Goal: Answer question/provide support

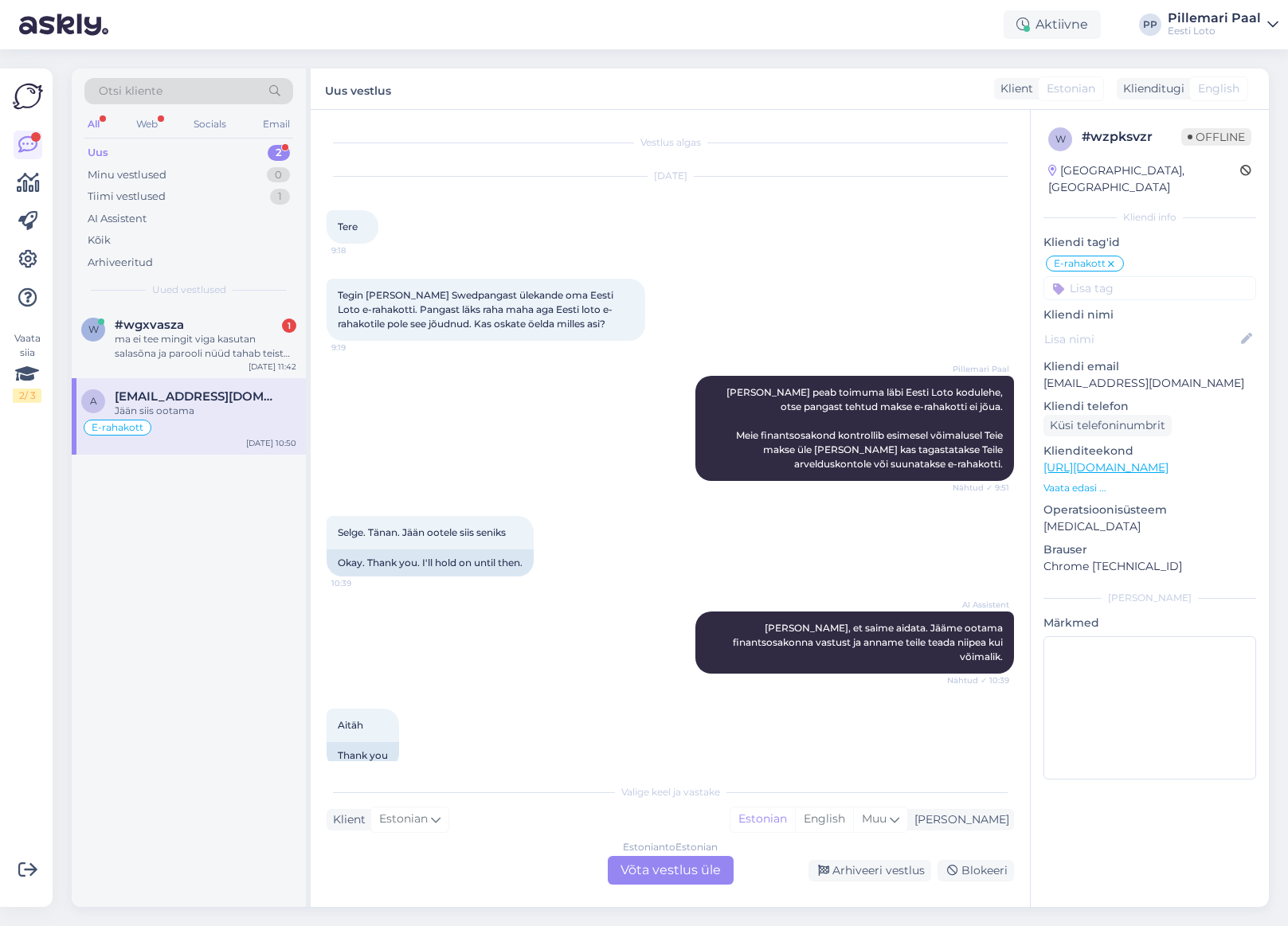
scroll to position [474, 0]
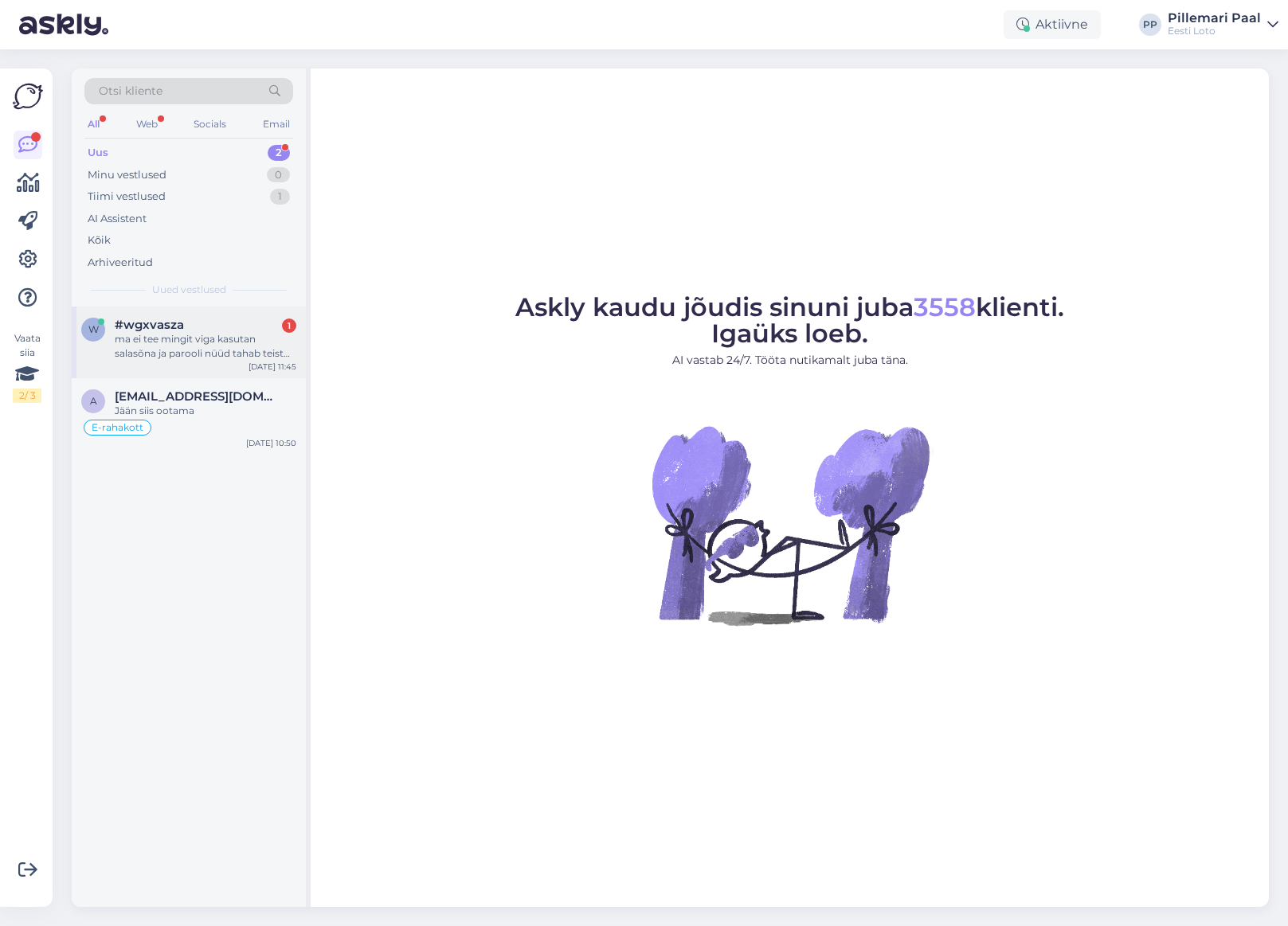
click at [204, 335] on div "ma ei tee mingit viga kasutan salasõna ja parooli nüüd tahab teist tuvastamist …" at bounding box center [205, 346] width 181 height 29
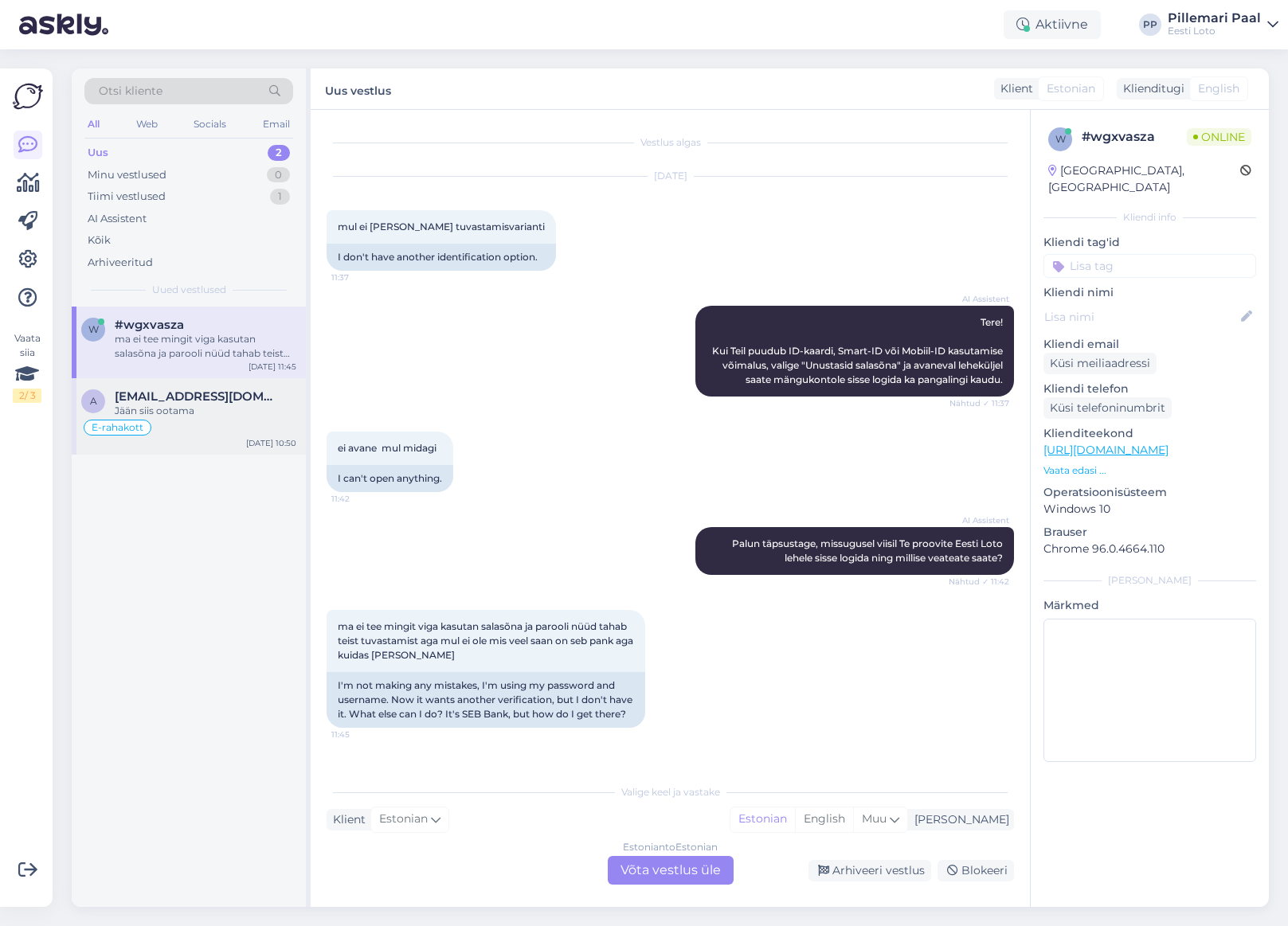
click at [203, 409] on div "Jään siis ootama" at bounding box center [205, 410] width 181 height 15
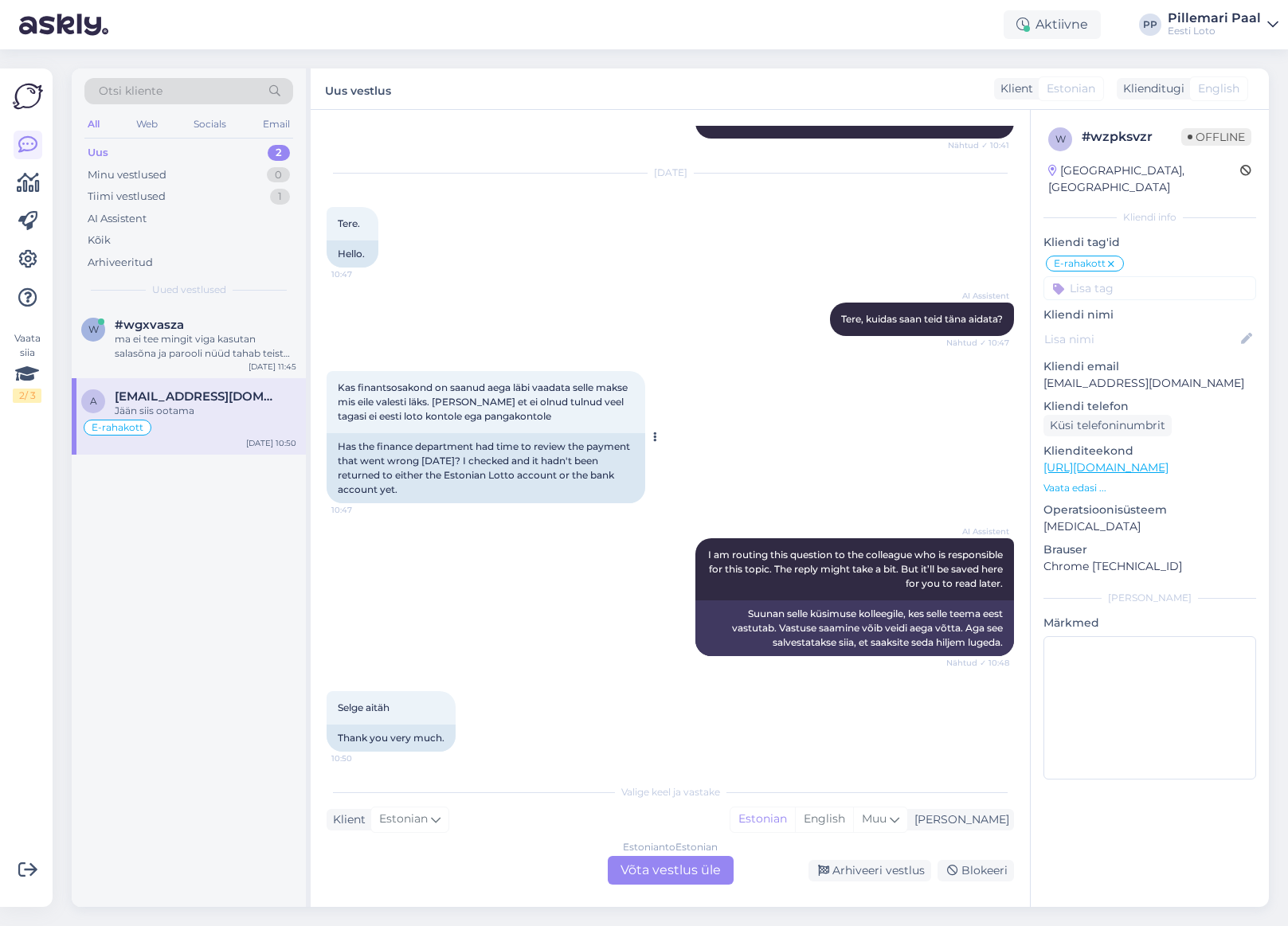
scroll to position [803, 0]
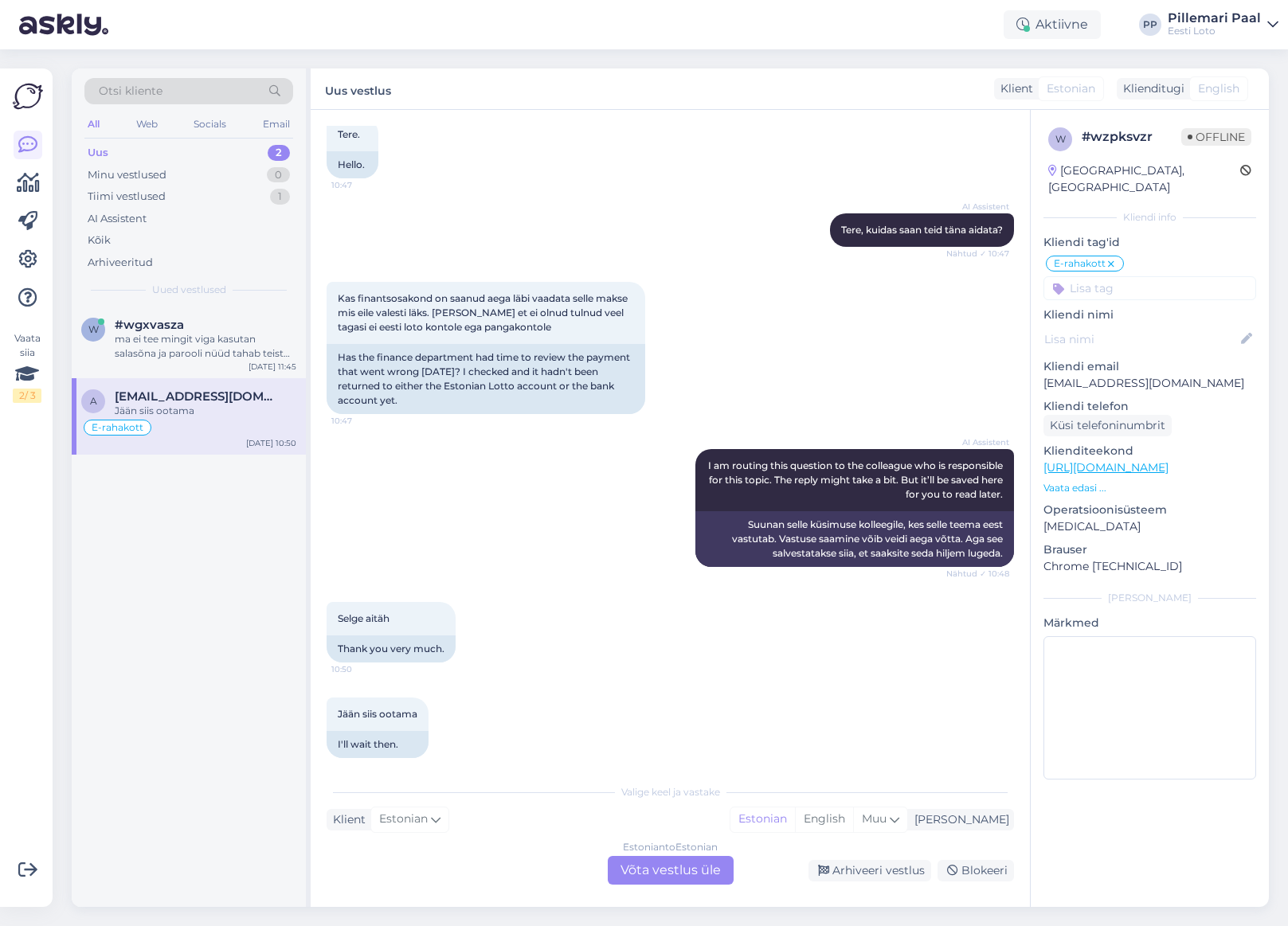
click at [666, 872] on div "Estonian to Estonian Võta vestlus üle" at bounding box center [670, 870] width 126 height 29
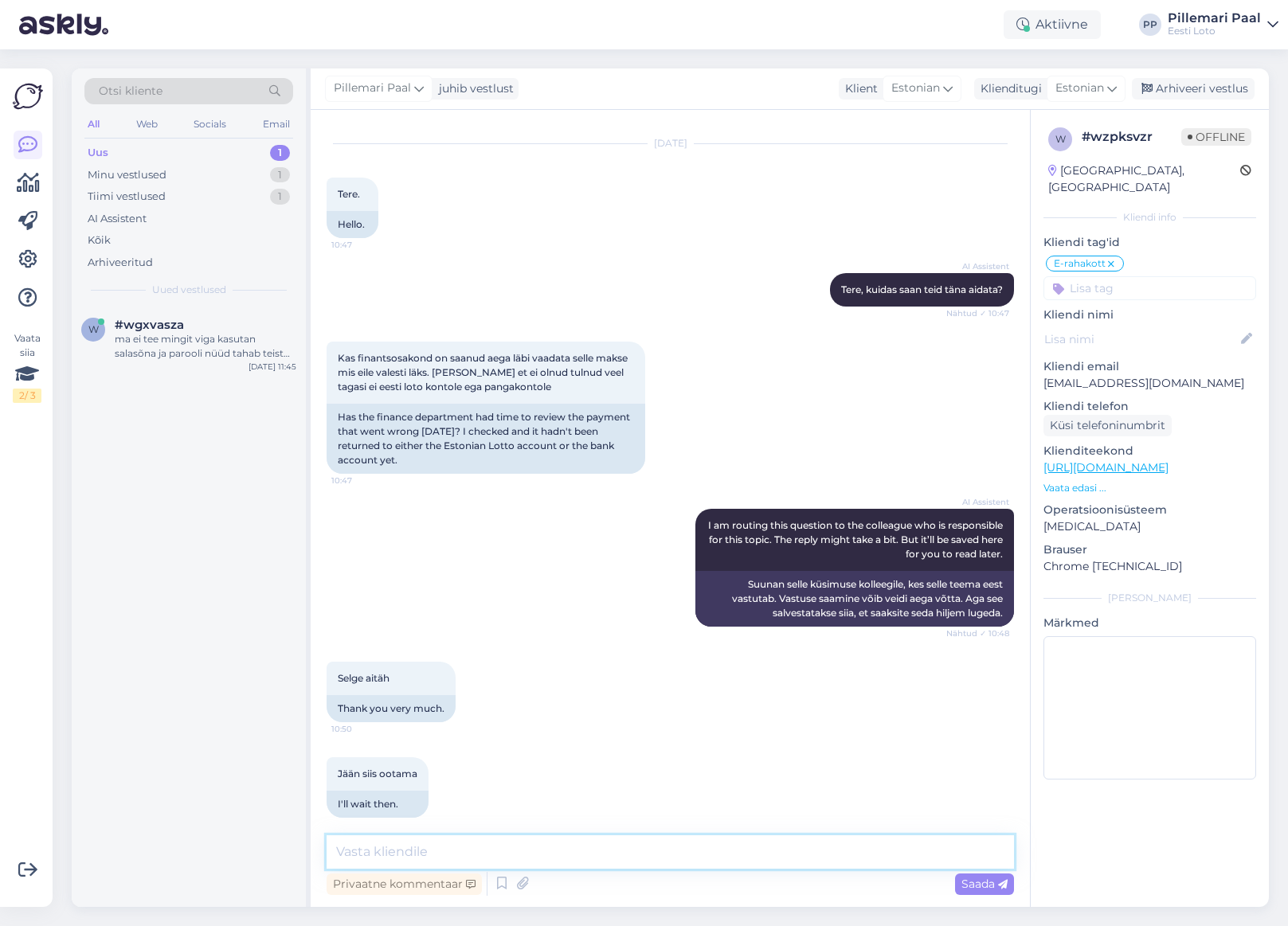
click at [499, 849] on textarea at bounding box center [671, 852] width 688 height 33
type textarea "Meie finantsosakond tagastab esimesel võimalusel raha teie arvelduskontole."
click at [990, 882] on span "Saada" at bounding box center [984, 883] width 46 height 15
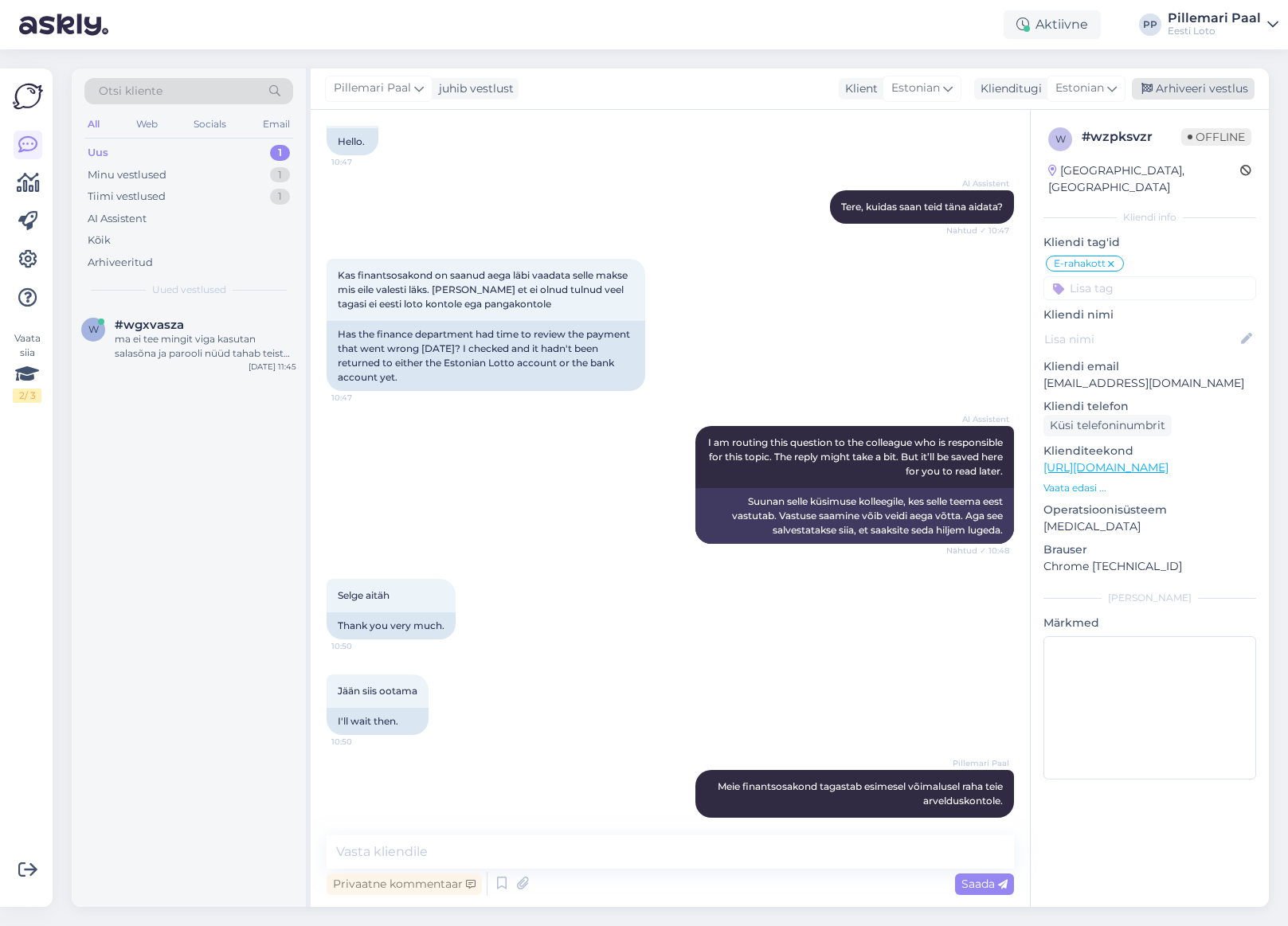
click at [1165, 92] on div "Arhiveeri vestlus" at bounding box center [1192, 88] width 122 height 21
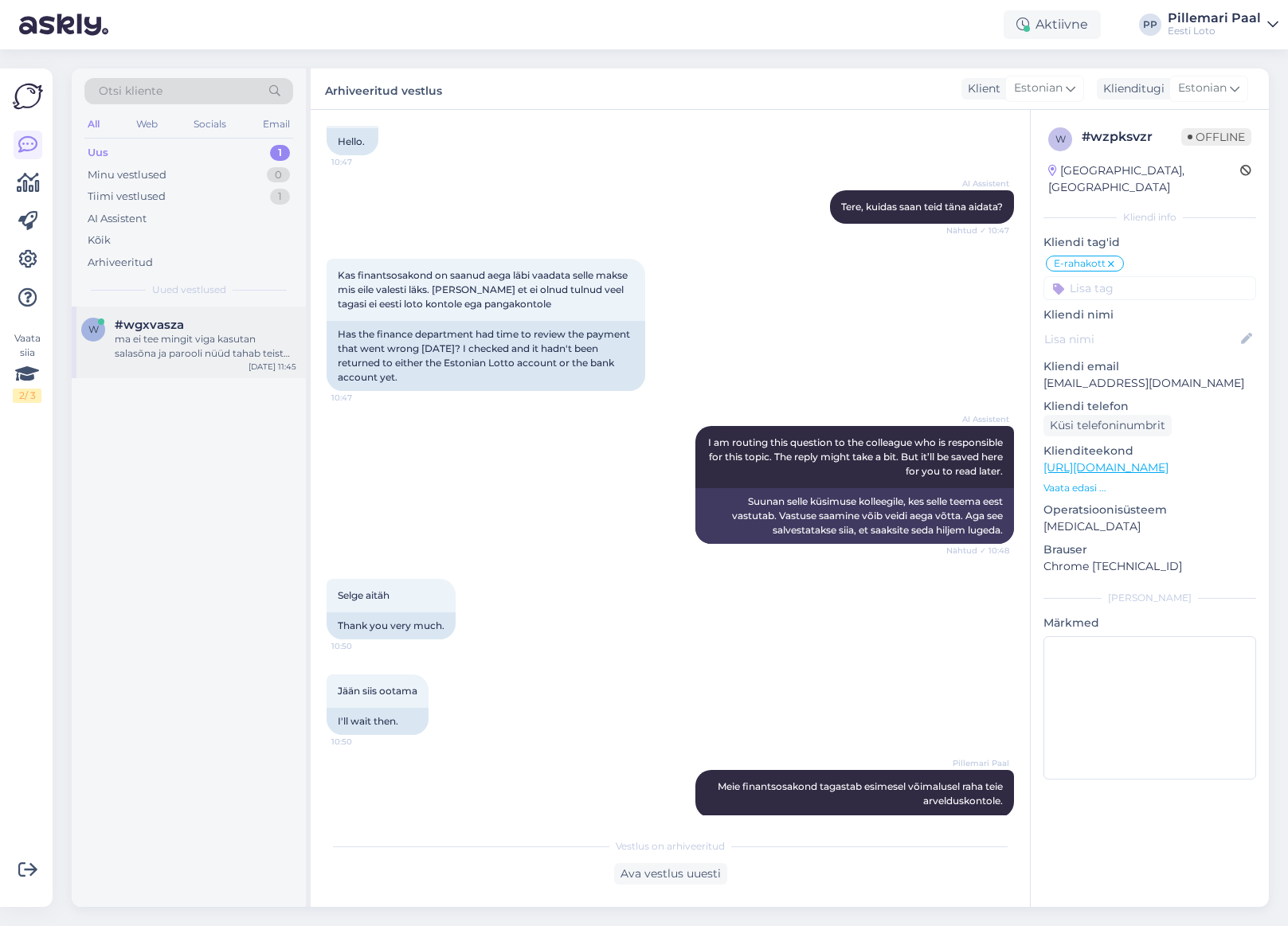
click at [222, 340] on div "ma ei tee mingit viga kasutan salasõna ja parooli nüüd tahab teist tuvastamist …" at bounding box center [205, 346] width 181 height 29
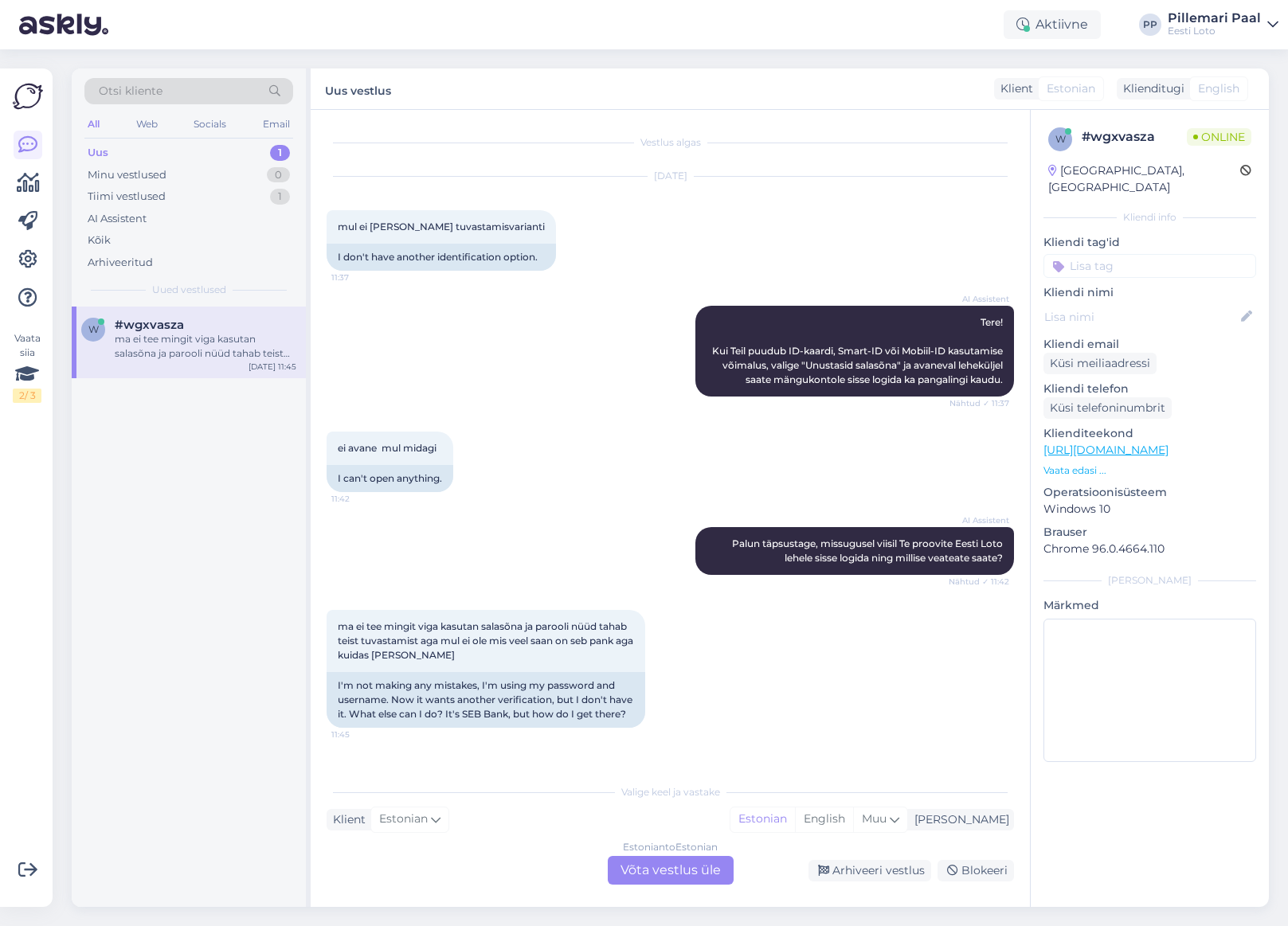
click at [695, 872] on div "Estonian to Estonian Võta vestlus üle" at bounding box center [670, 870] width 126 height 29
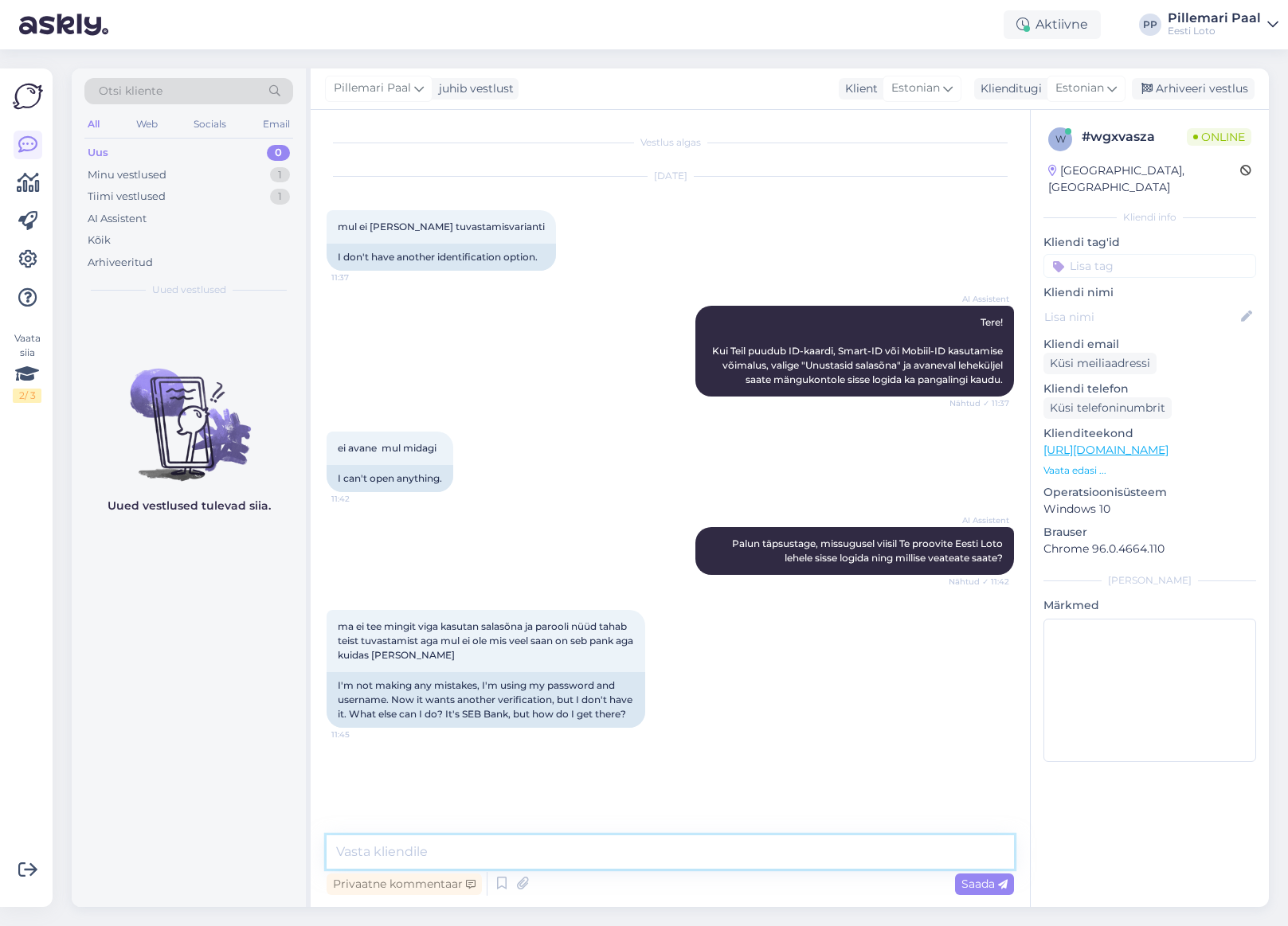
click at [674, 860] on textarea at bounding box center [671, 852] width 688 height 33
type textarea "Täpsemaks kontrollimiseks teatage enda isikukood."
click at [988, 885] on span "Saada" at bounding box center [984, 883] width 46 height 15
click at [1099, 255] on input at bounding box center [1149, 266] width 213 height 24
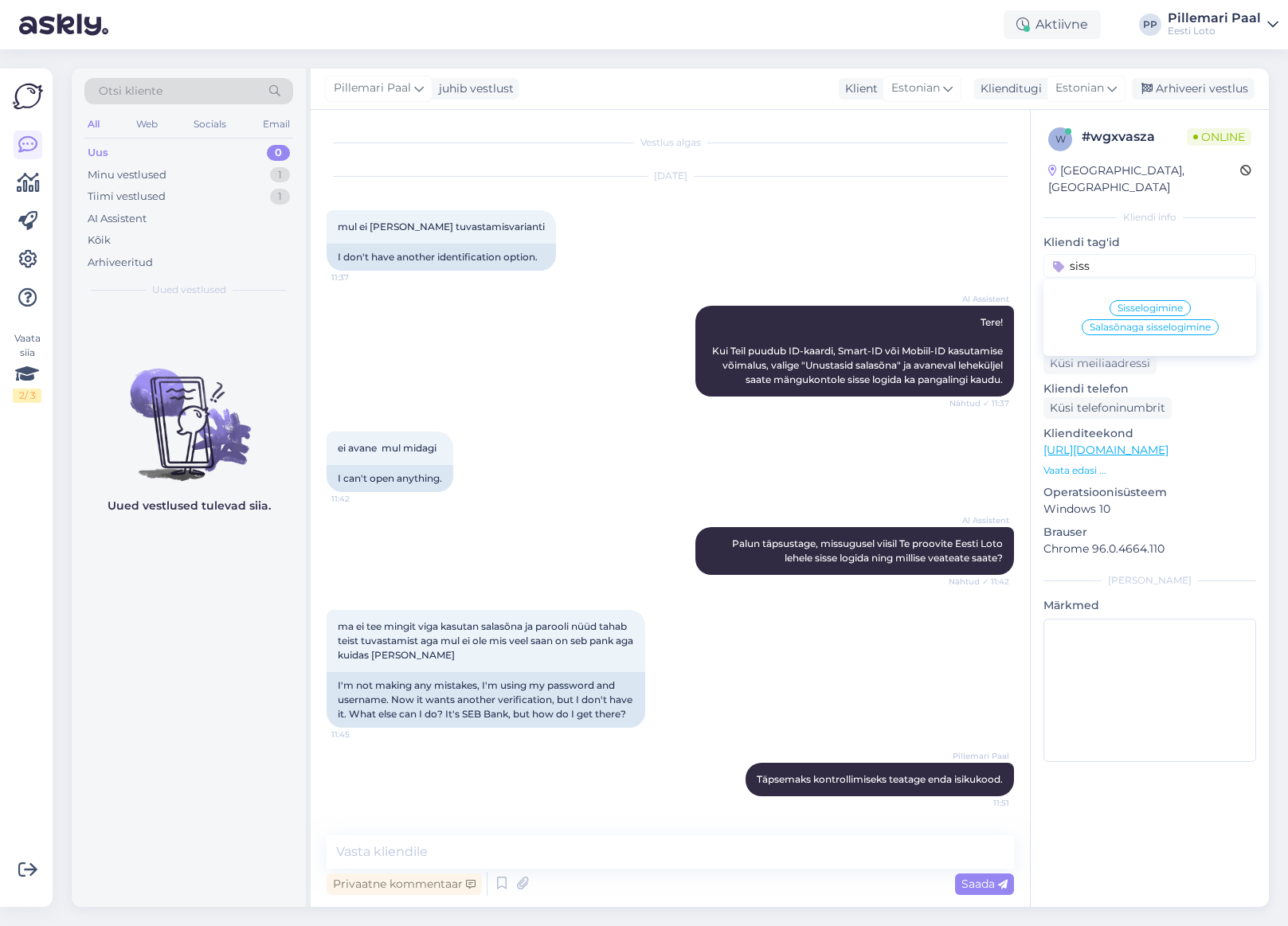
type input "siss"
click at [1135, 304] on span "Sisselogimine" at bounding box center [1149, 308] width 65 height 9
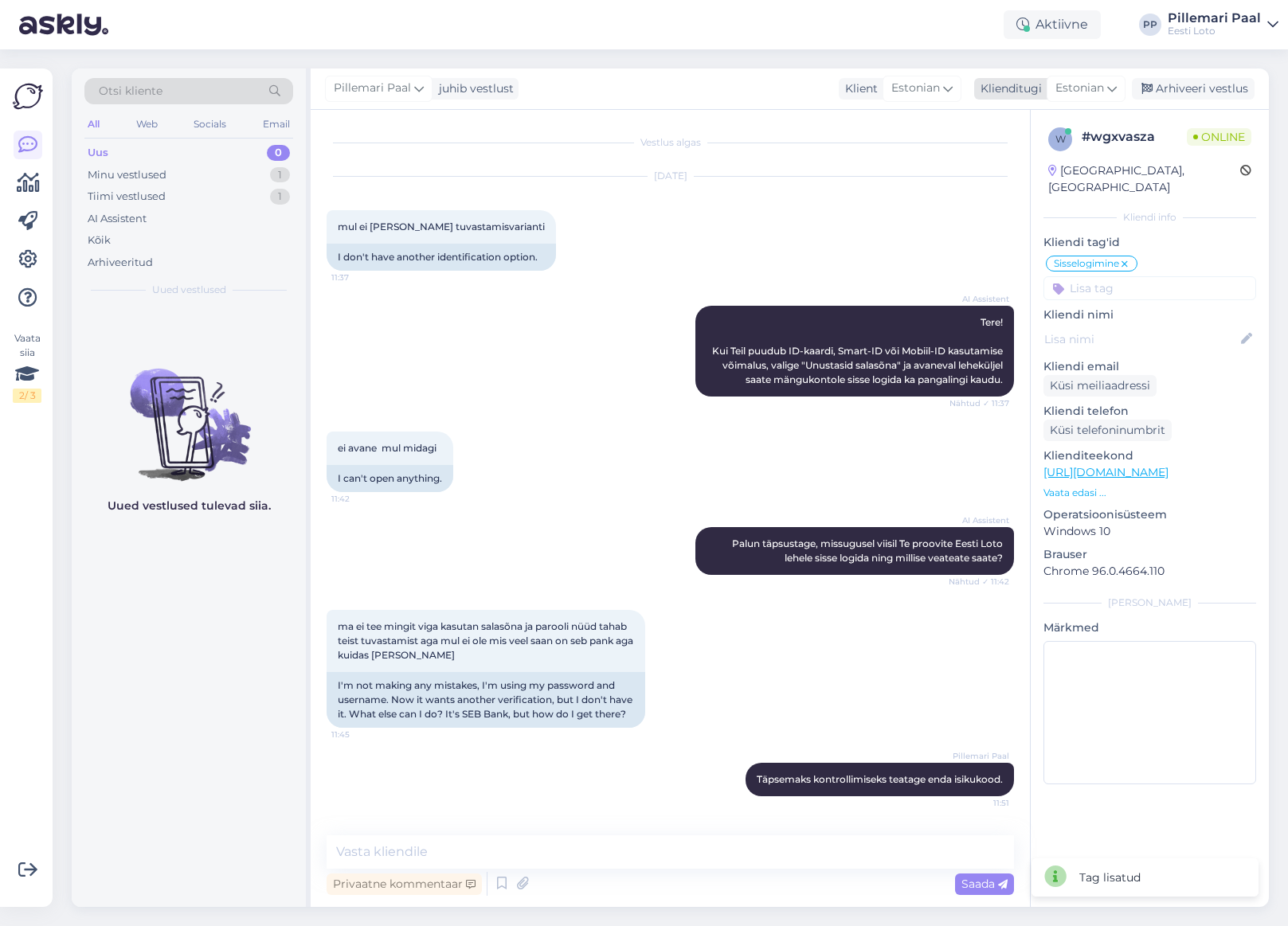
click at [1201, 83] on div "Arhiveeri vestlus" at bounding box center [1192, 88] width 122 height 21
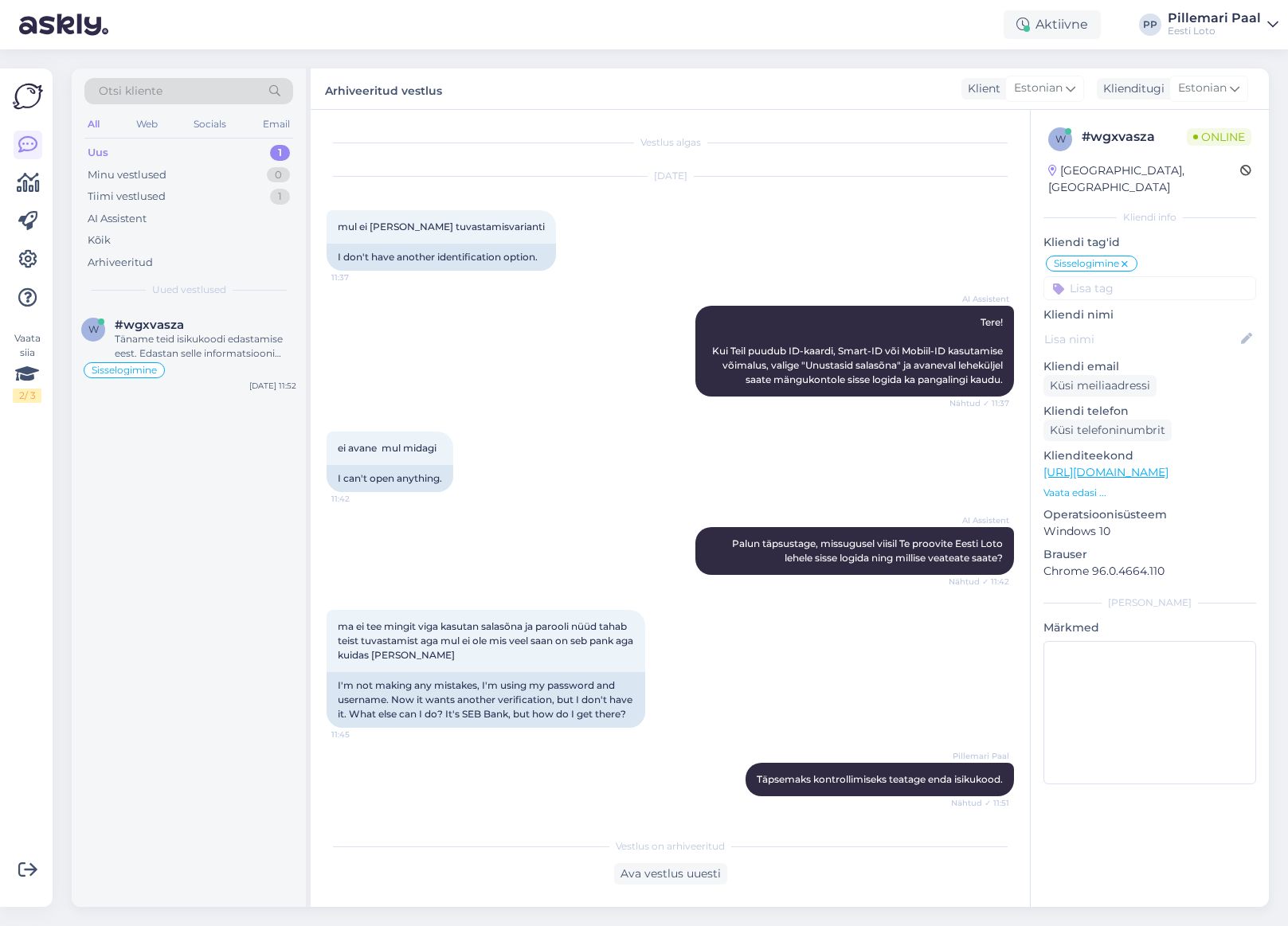
scroll to position [177, 0]
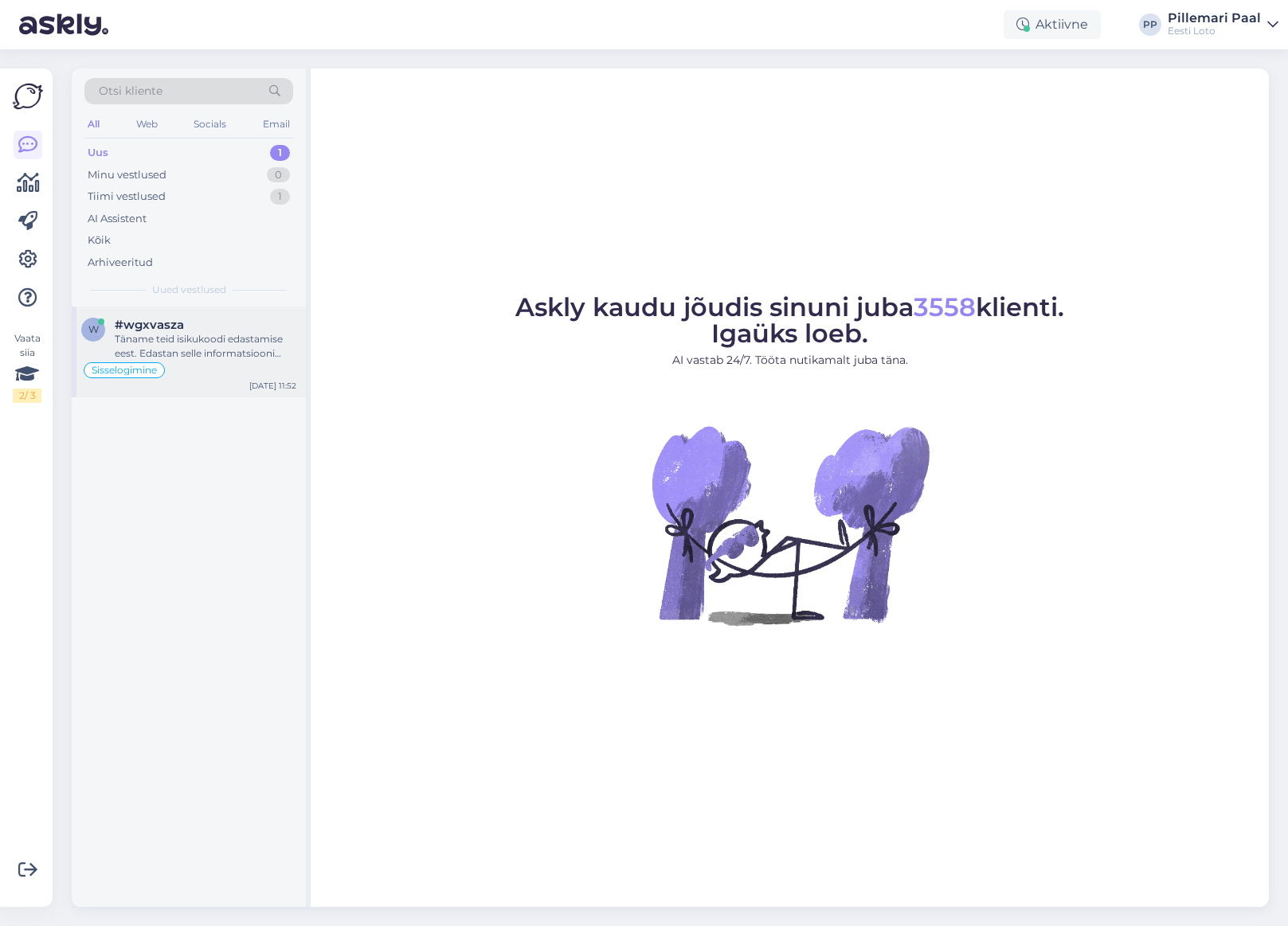
click at [193, 340] on div "Täname teid isikukoodi edastamise eest. Edastan selle informatsiooni kolleegile…" at bounding box center [205, 346] width 181 height 29
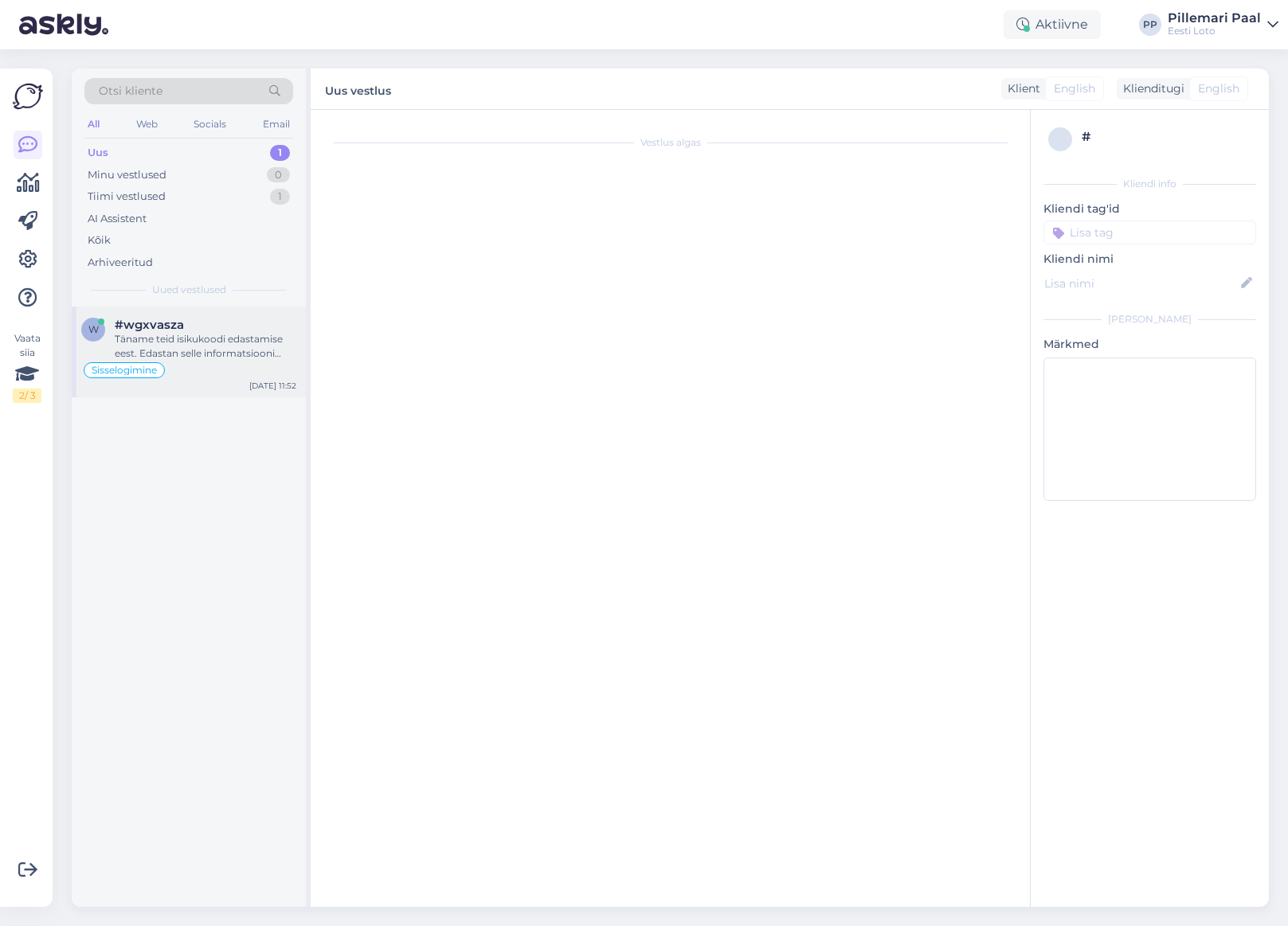
scroll to position [231, 0]
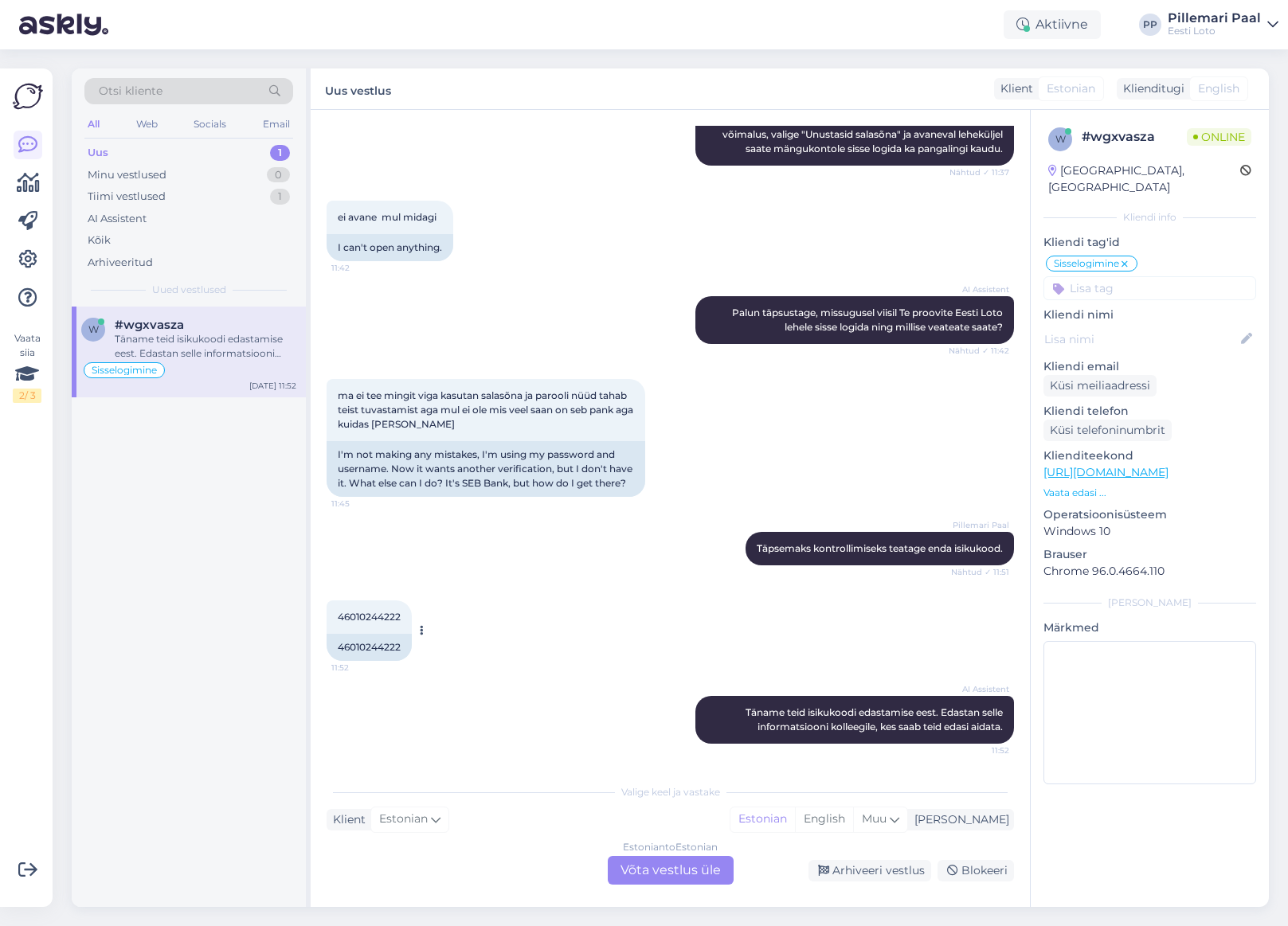
click at [375, 618] on span "46010244222" at bounding box center [369, 616] width 63 height 12
click at [374, 618] on span "46010244222" at bounding box center [369, 616] width 63 height 12
copy div "46010244222 11:52"
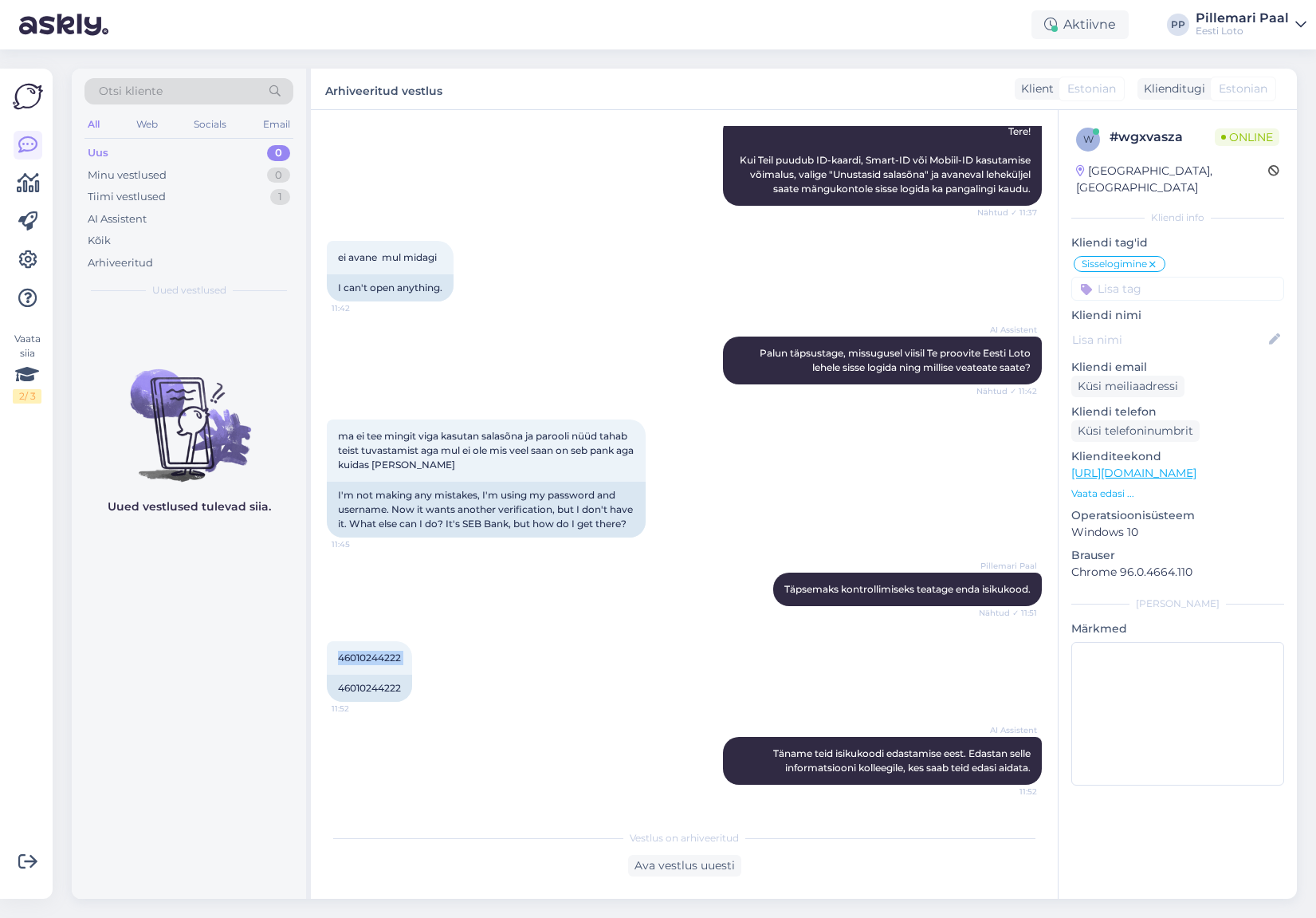
scroll to position [303, 0]
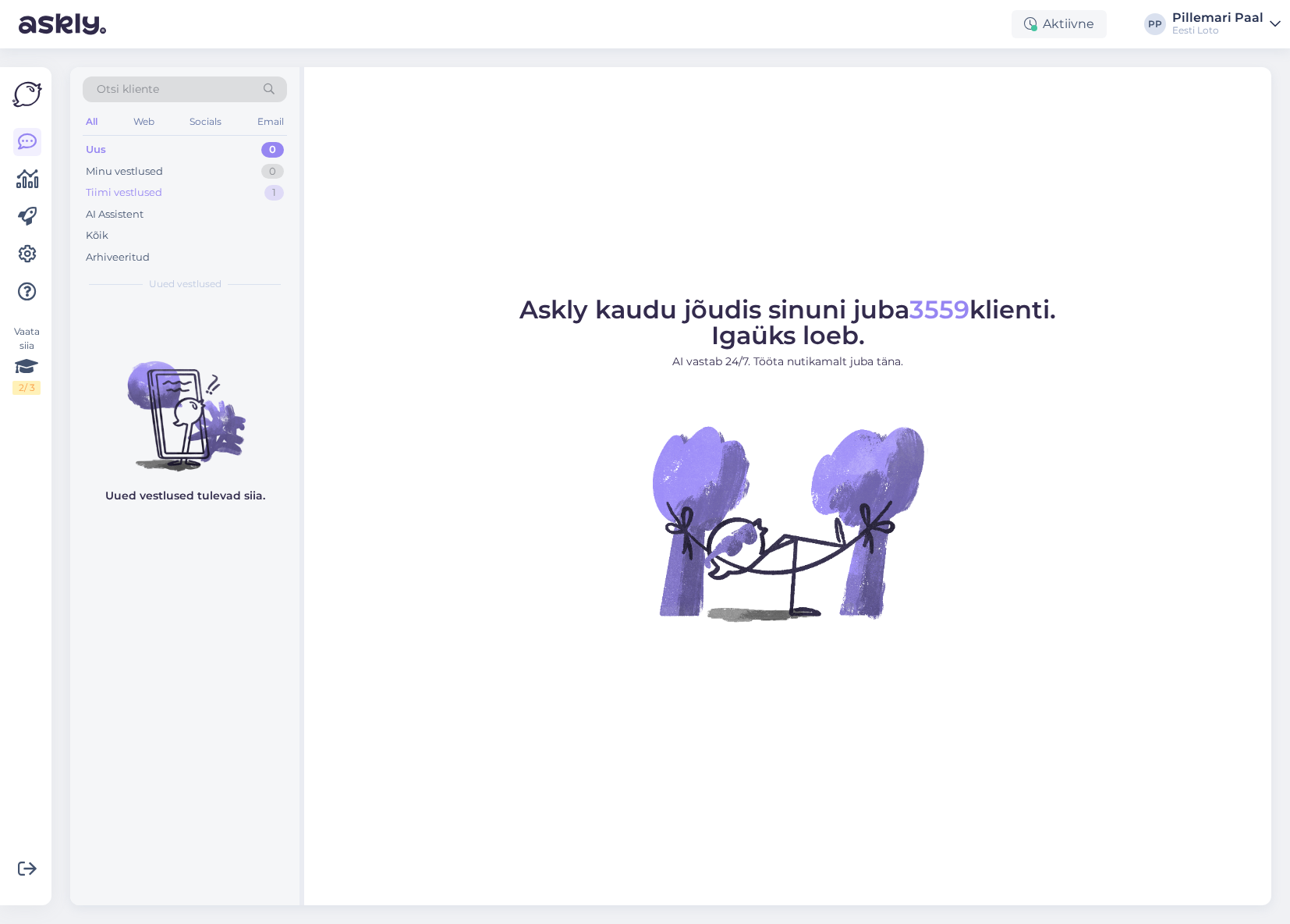
drag, startPoint x: 141, startPoint y: 187, endPoint x: 153, endPoint y: 194, distance: 13.9
click at [140, 187] on div "Tiimi vestlused" at bounding box center [123, 193] width 76 height 16
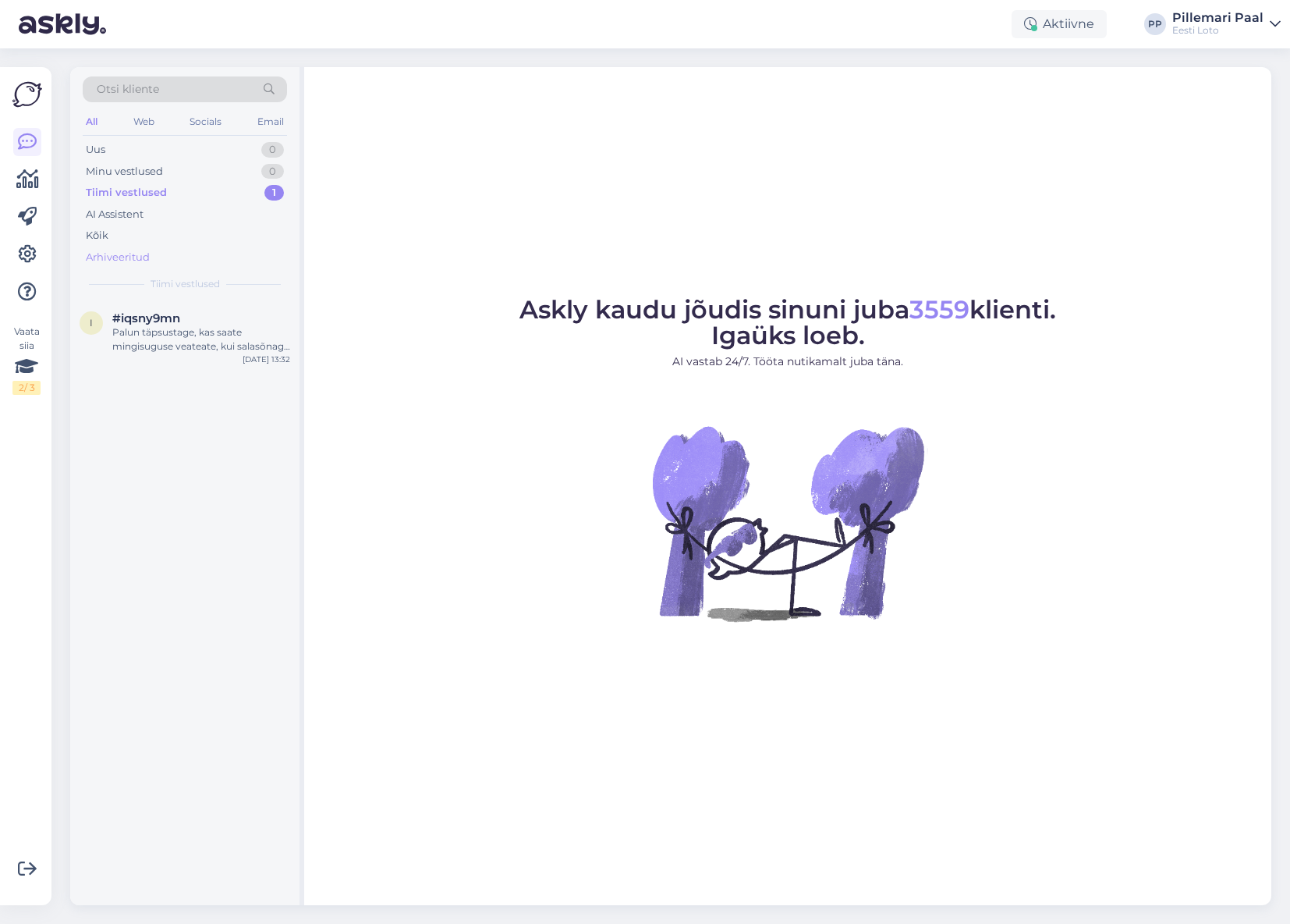
click at [126, 252] on div "Arhiveeritud" at bounding box center [117, 257] width 64 height 16
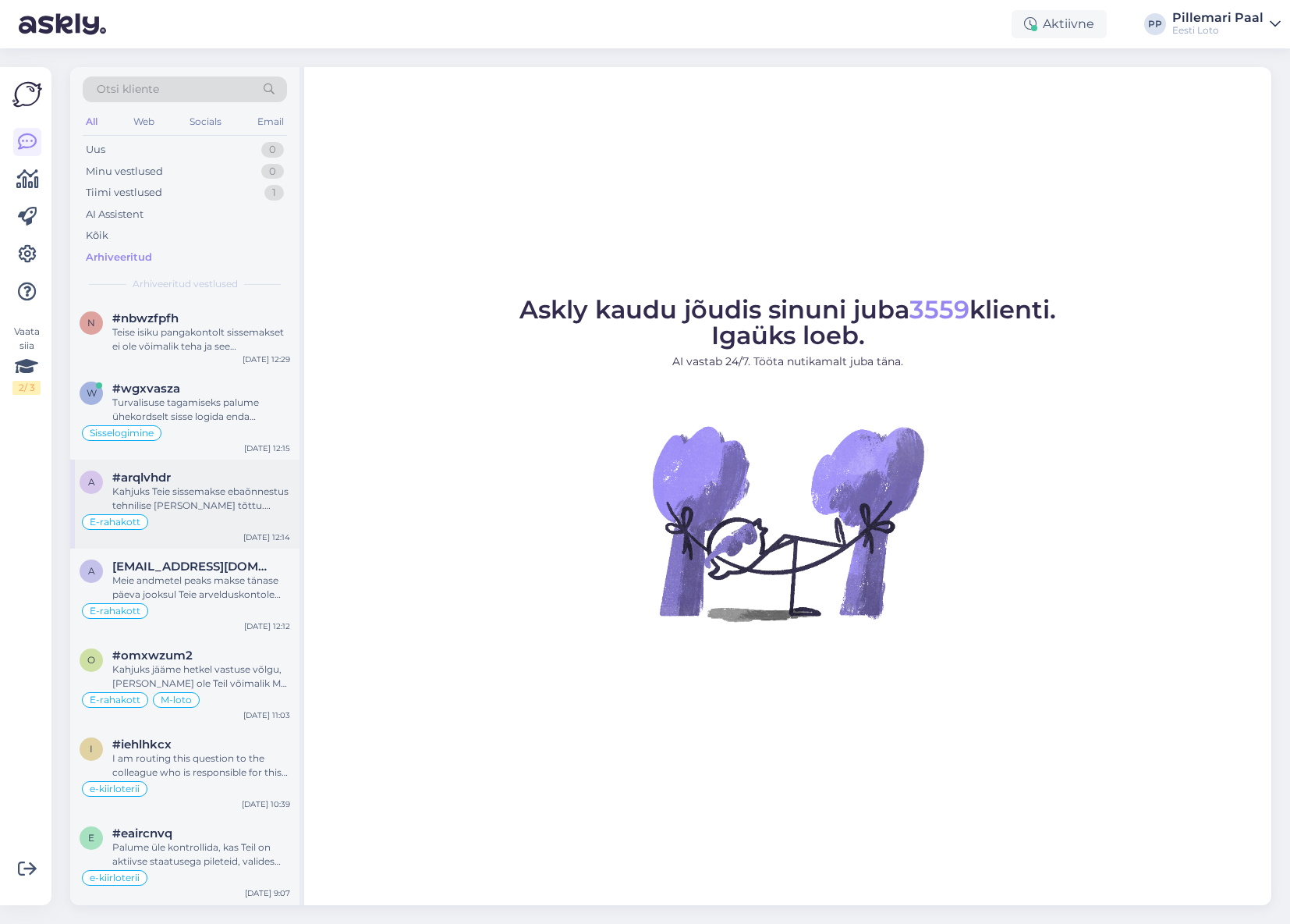
click at [211, 502] on div "Kahjuks Teie sissemakse ebaõnnestus tehnilise tõrke tõttu. Kontrollisime ostu ü…" at bounding box center [201, 498] width 178 height 28
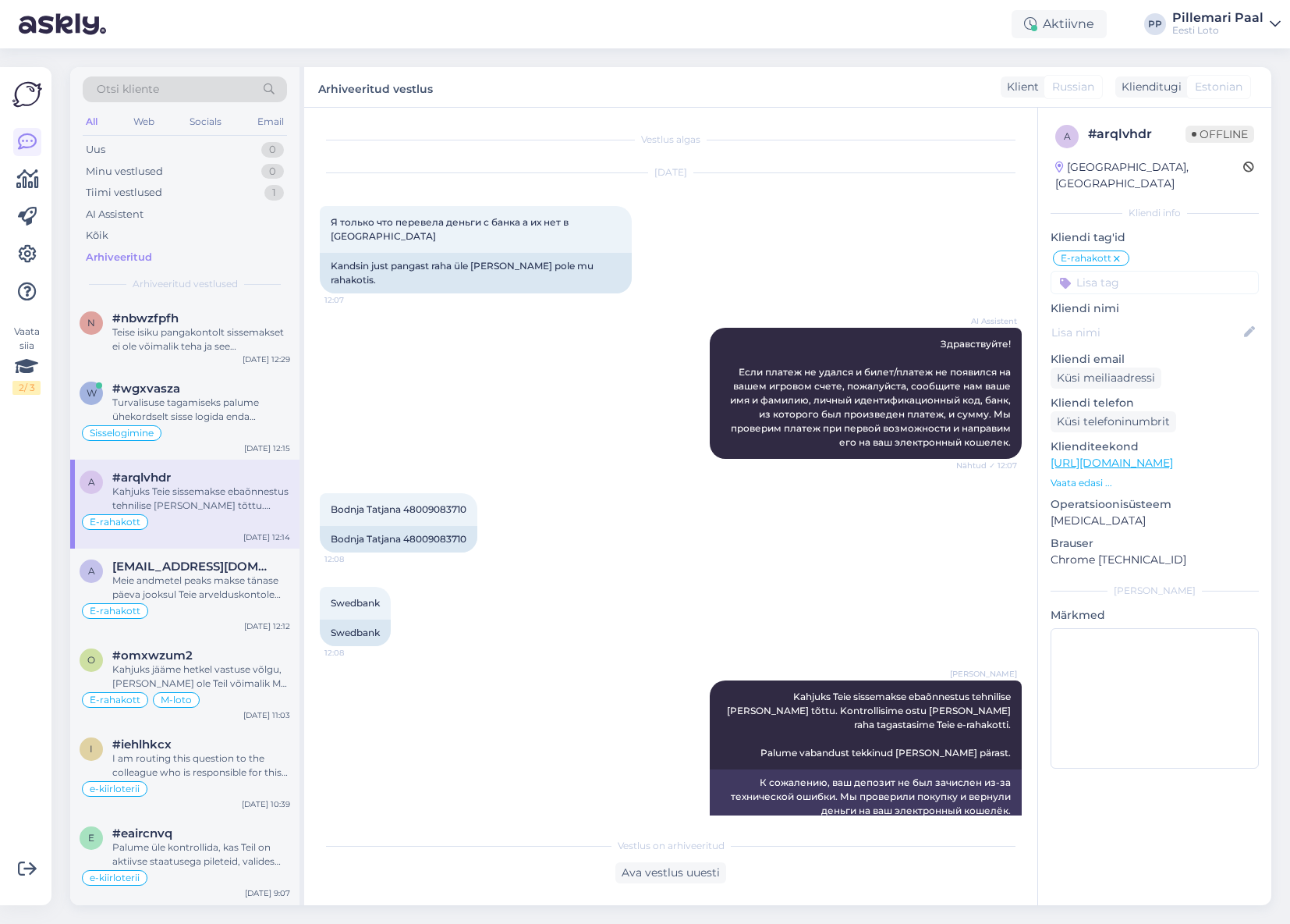
scroll to position [12, 0]
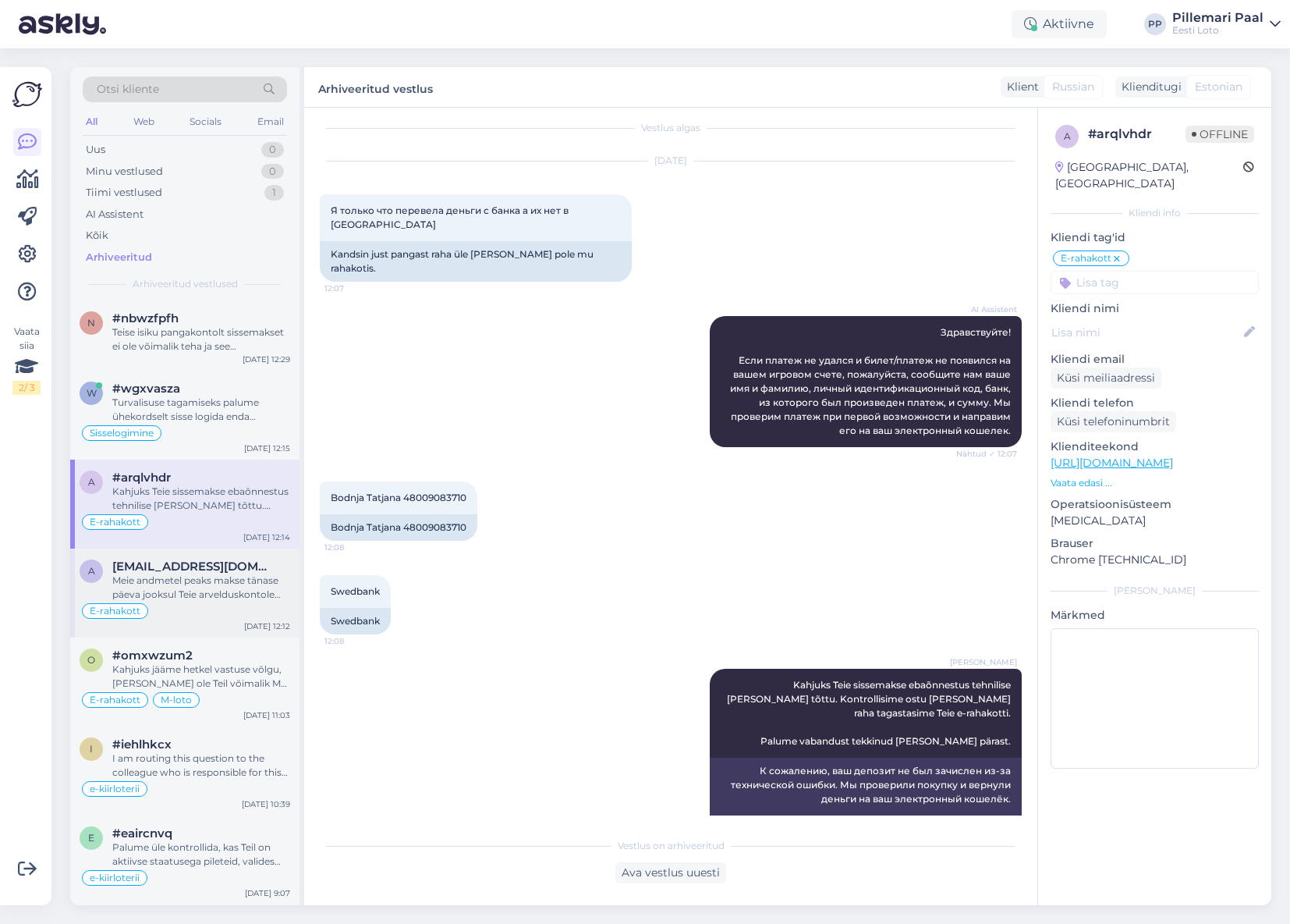
click at [220, 564] on span "annika.letlane.002@gmail.com" at bounding box center [194, 566] width 163 height 14
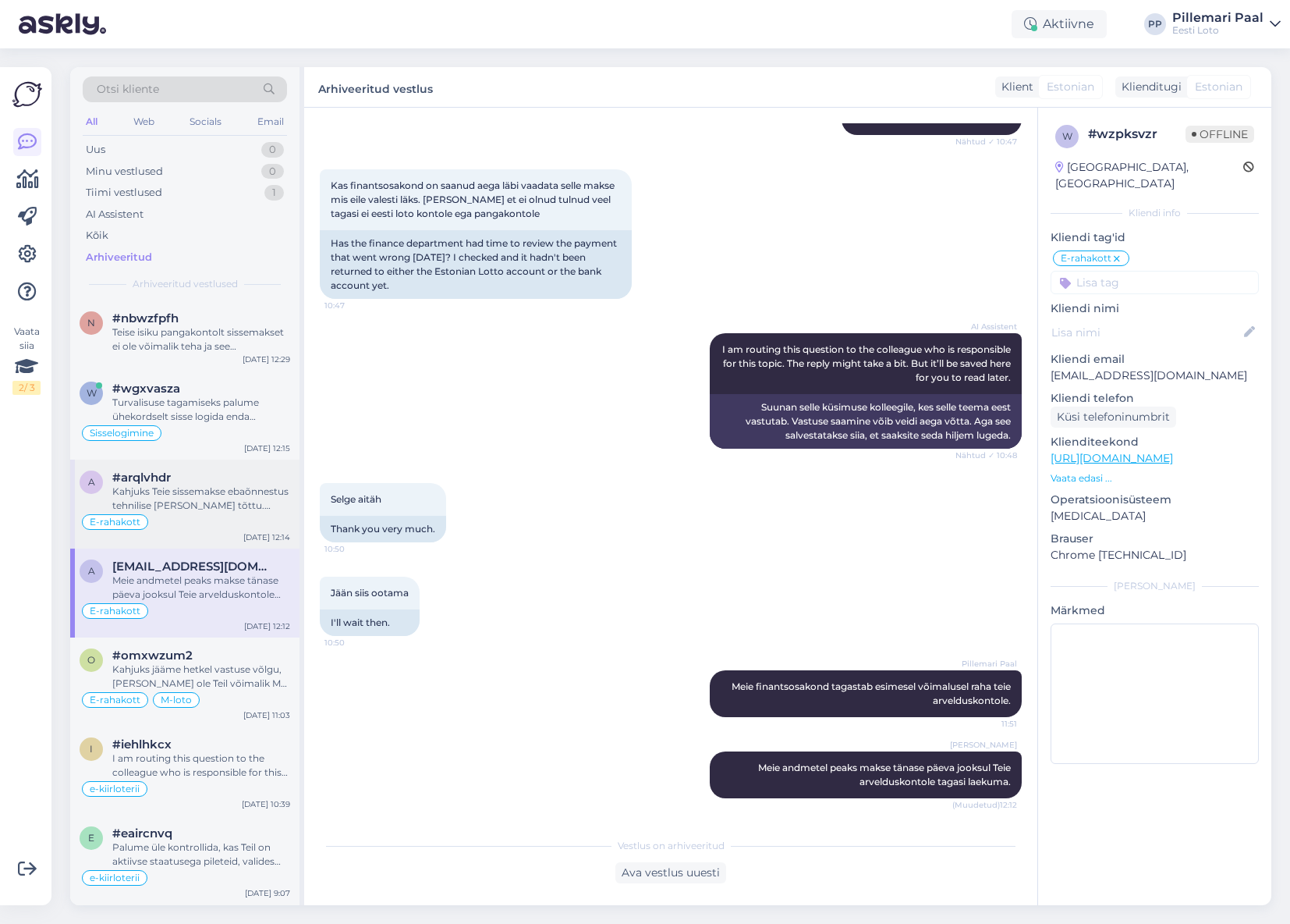
click at [188, 504] on div "Kahjuks Teie sissemakse ebaõnnestus tehnilise tõrke tõttu. Kontrollisime ostu ü…" at bounding box center [201, 498] width 178 height 28
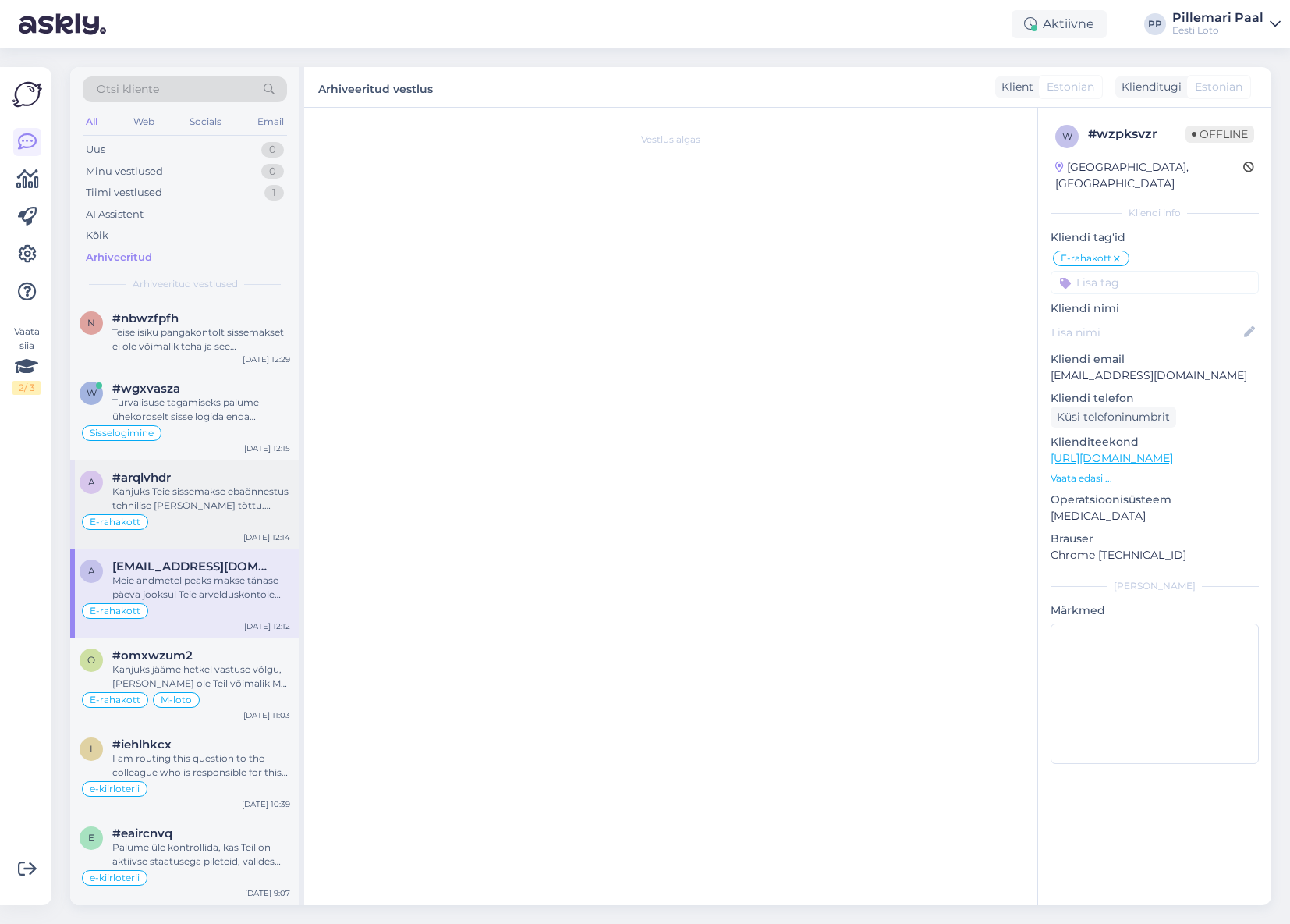
scroll to position [12, 0]
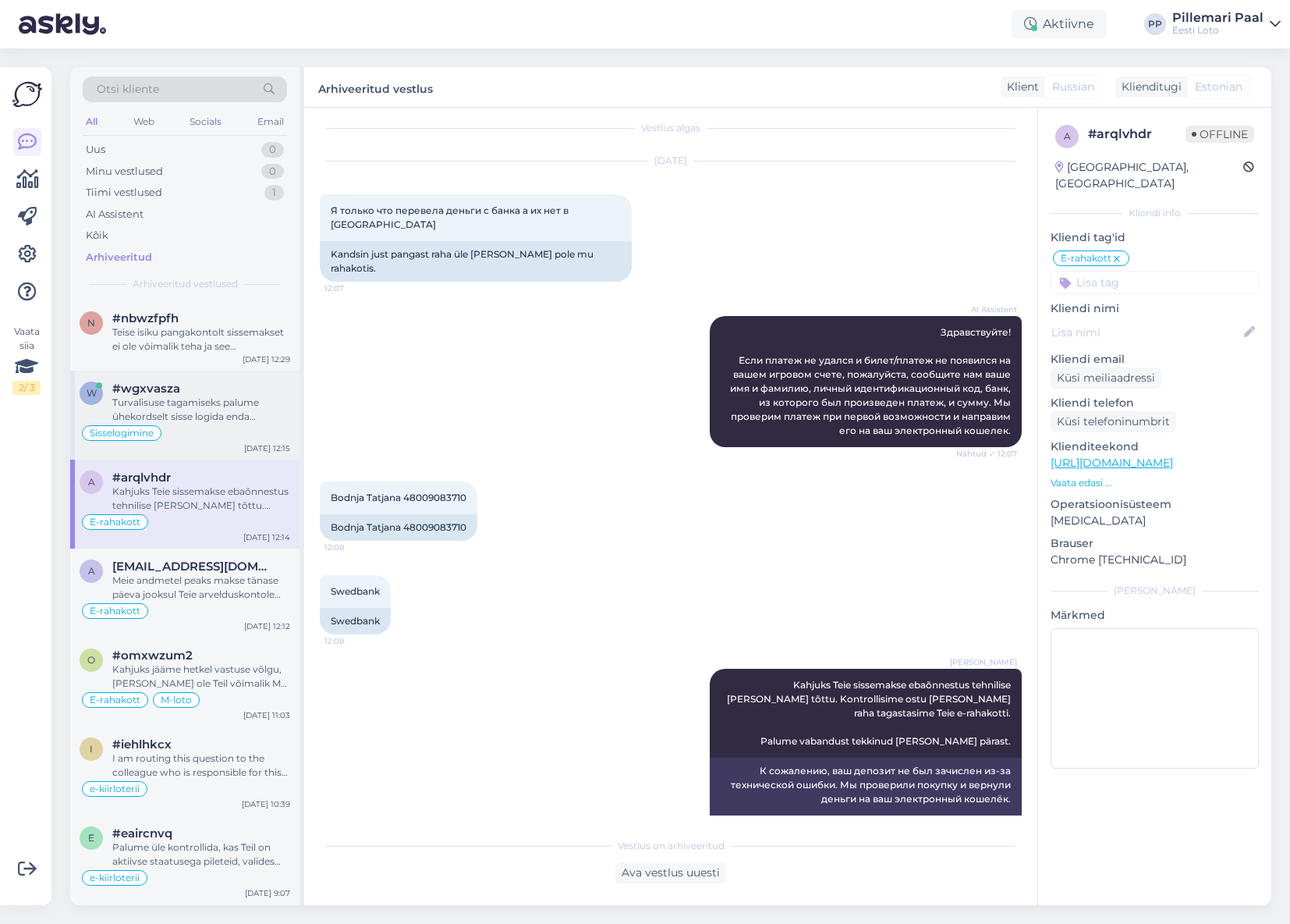
click at [188, 414] on div "Turvalisuse tagamiseks palume ühekordselt sisse logida enda mängukontole läbi p…" at bounding box center [201, 410] width 178 height 28
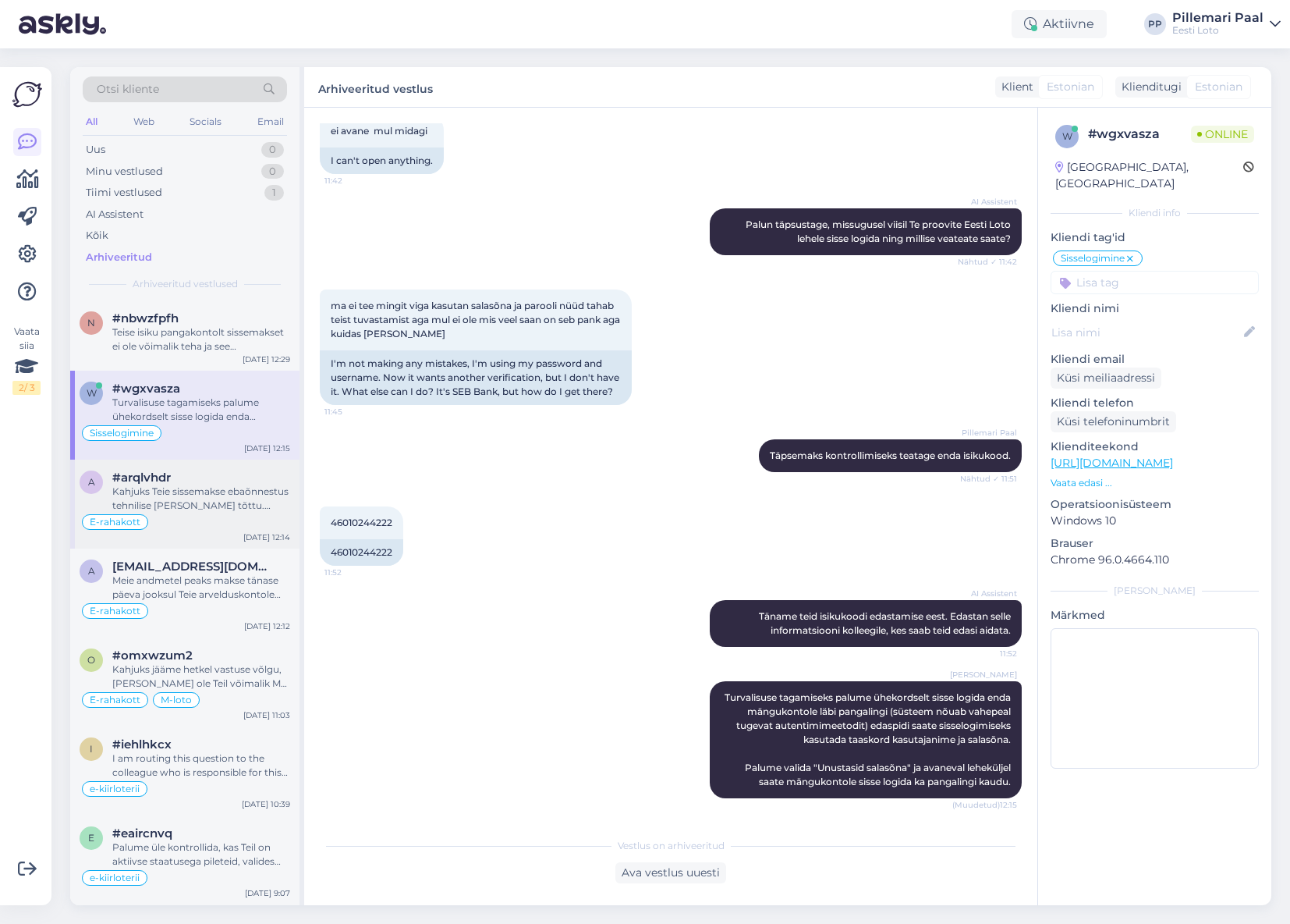
click at [178, 491] on div "Kahjuks Teie sissemakse ebaõnnestus tehnilise tõrke tõttu. Kontrollisime ostu ü…" at bounding box center [201, 498] width 178 height 28
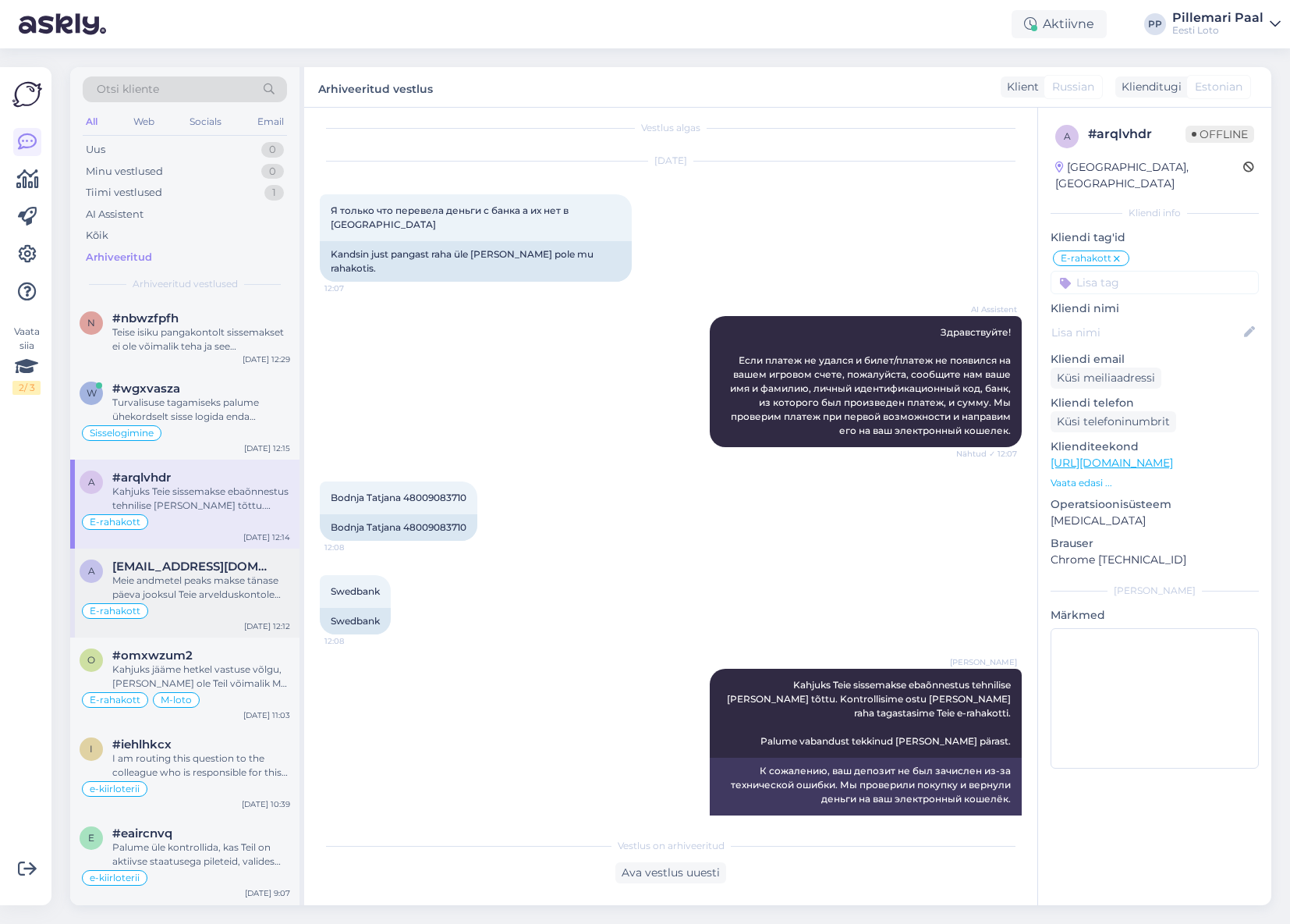
click at [181, 580] on div "Meie andmetel peaks makse tänase päeva jooksul Teie arvelduskontole tagasi laek…" at bounding box center [201, 587] width 178 height 28
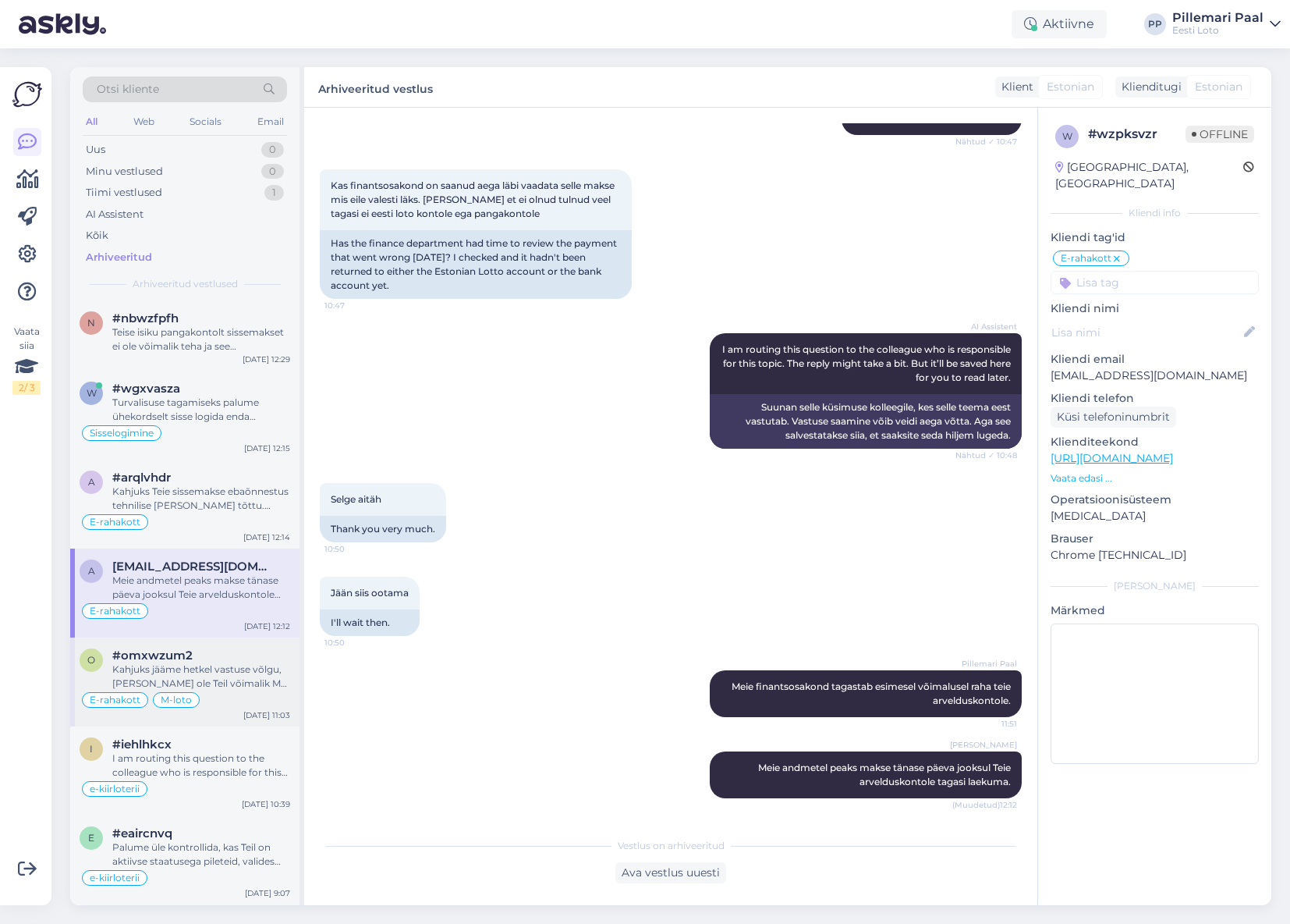
click at [188, 667] on div "Kahjuks jääme hetkel vastuse võlgu, miks ei ole Teil võimalik M-loto piletit vä…" at bounding box center [201, 677] width 178 height 28
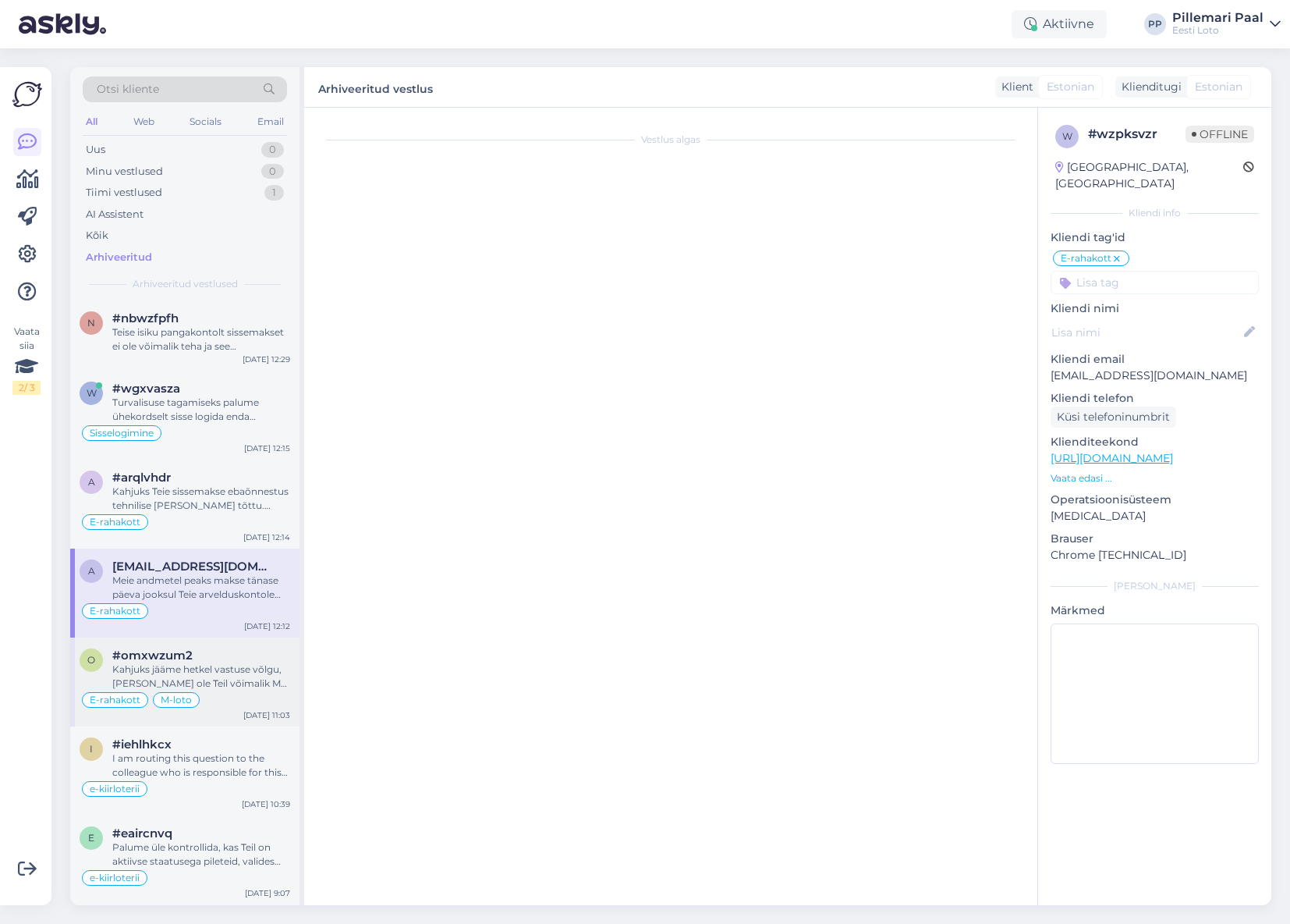
scroll to position [6054, 0]
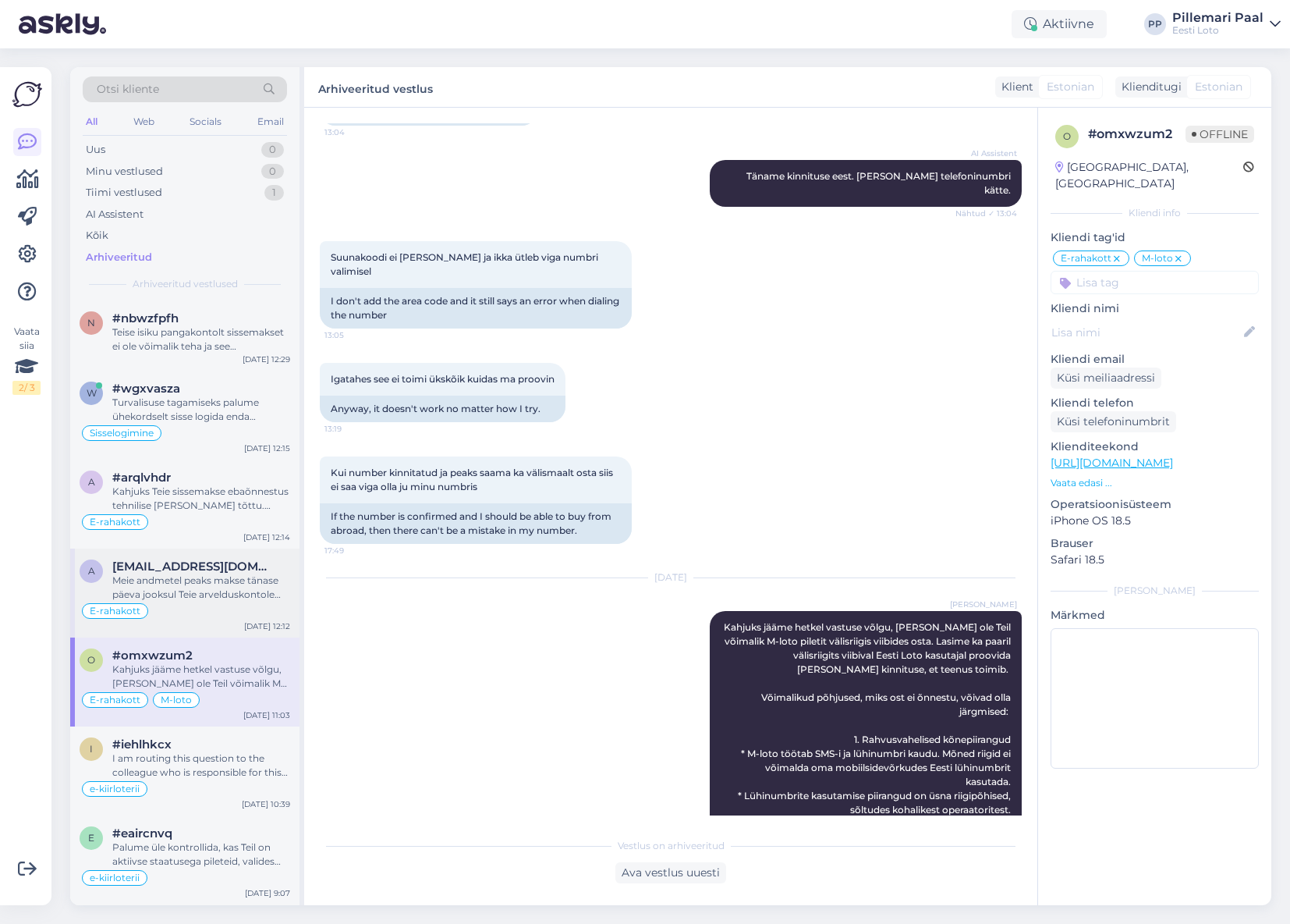
click at [199, 565] on span "annika.letlane.002@gmail.com" at bounding box center [194, 566] width 163 height 14
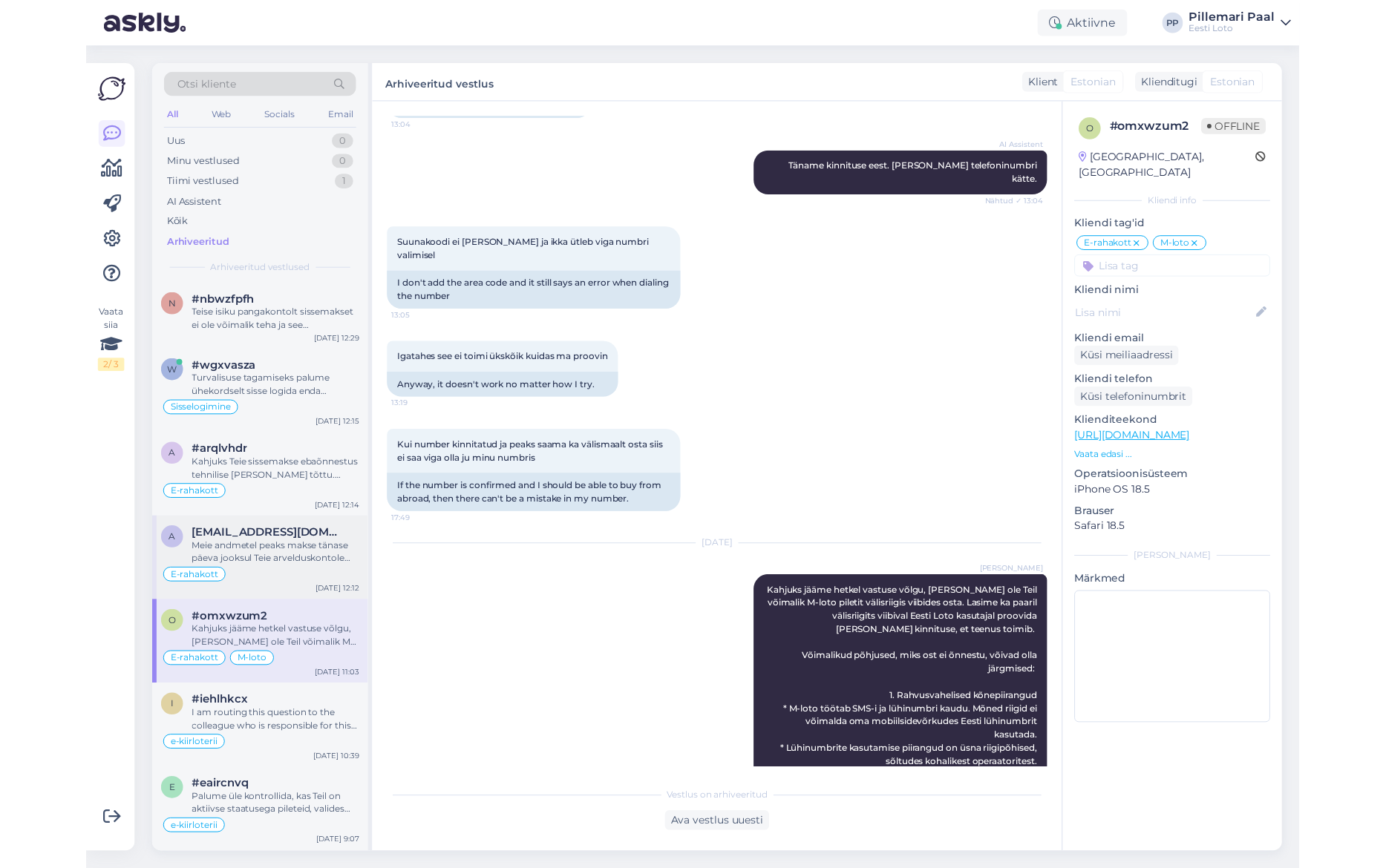
scroll to position [863, 0]
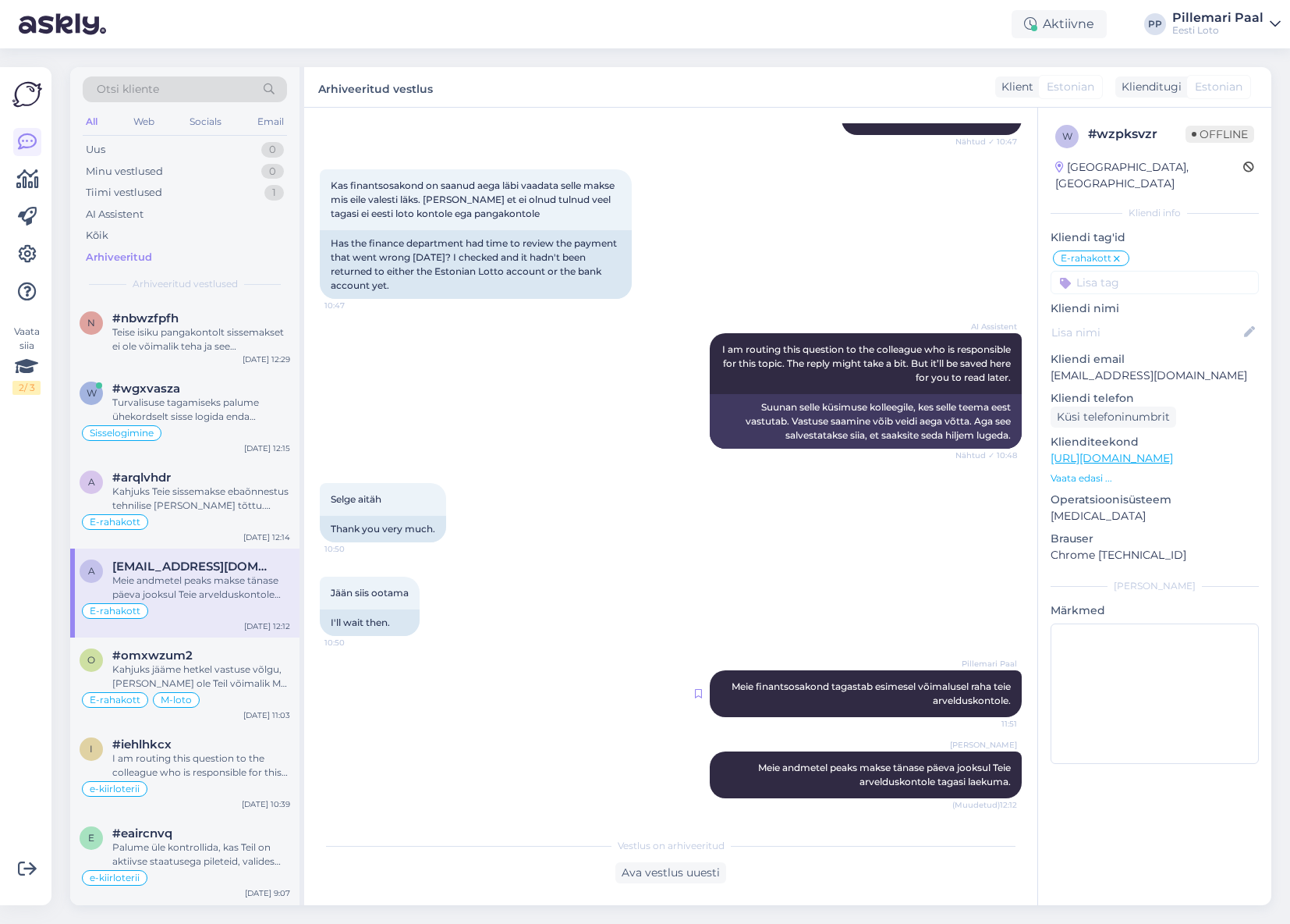
click at [699, 689] on icon at bounding box center [699, 693] width 7 height 9
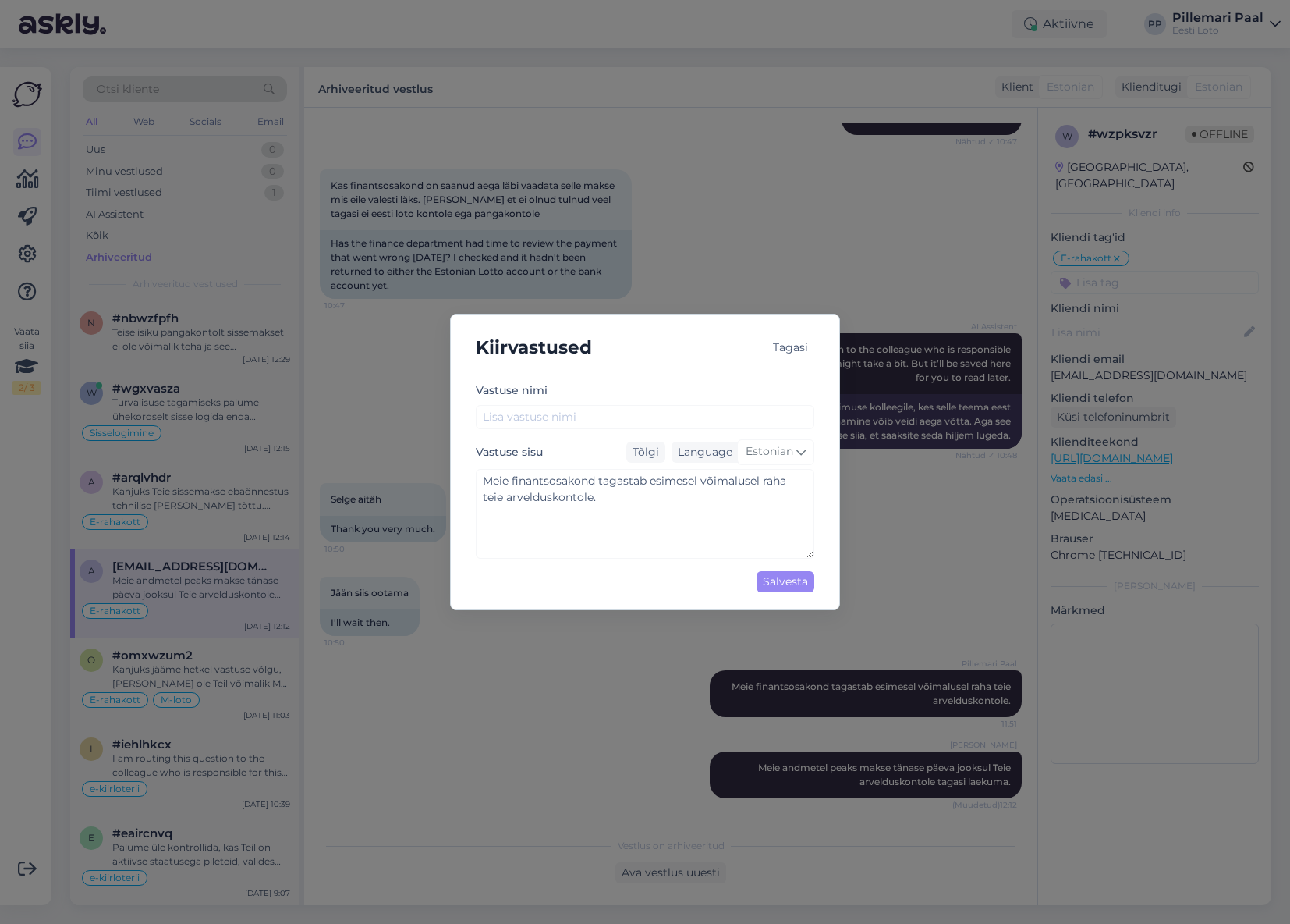
click at [813, 339] on div "Tagasi" at bounding box center [790, 347] width 48 height 21
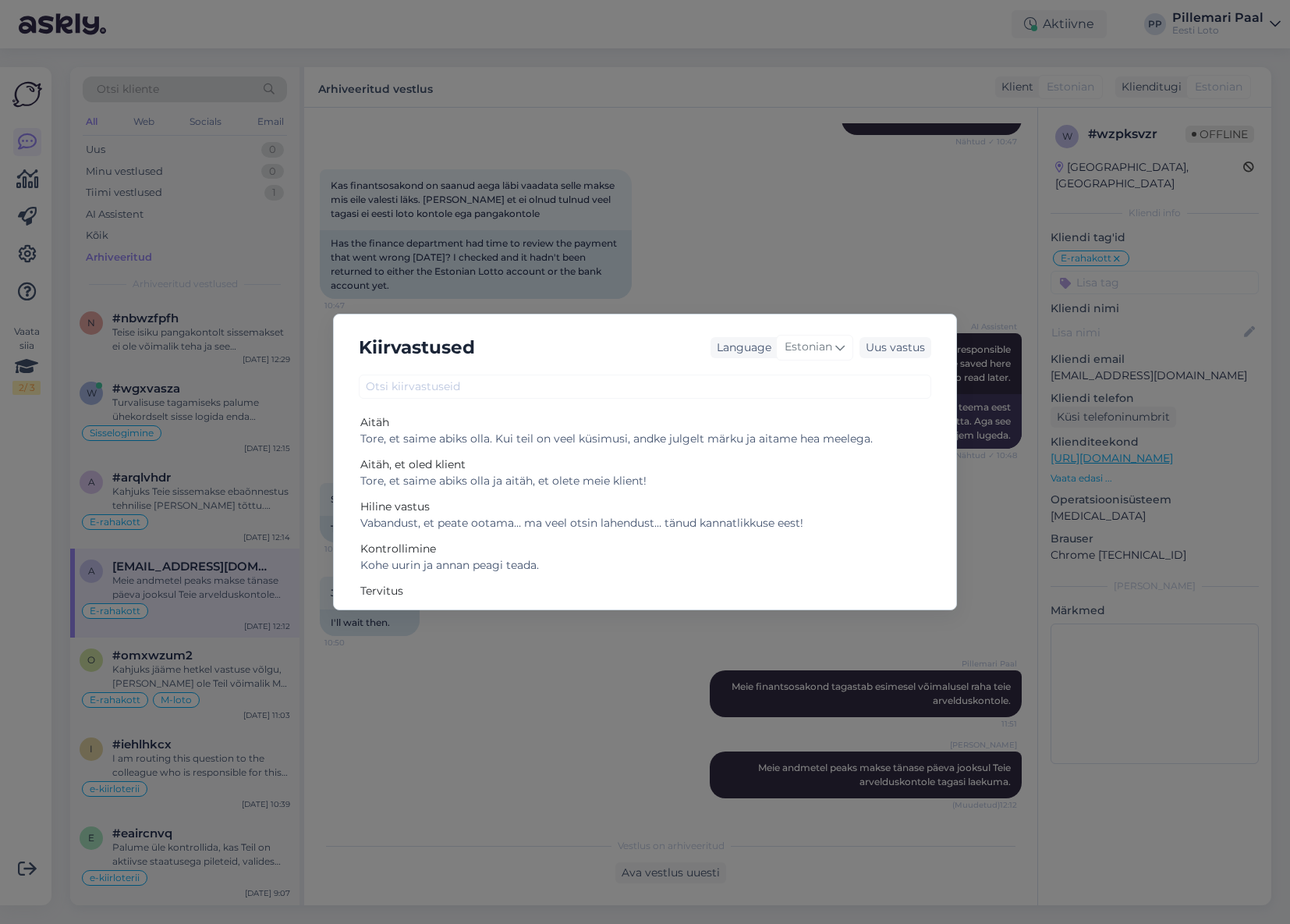
drag, startPoint x: 979, startPoint y: 575, endPoint x: 643, endPoint y: 653, distance: 344.9
click at [978, 575] on div "Kiirvastused Language Estonian Uus vastus Aitäh Tore, et saime abiks olla. Kui …" at bounding box center [645, 462] width 1290 height 924
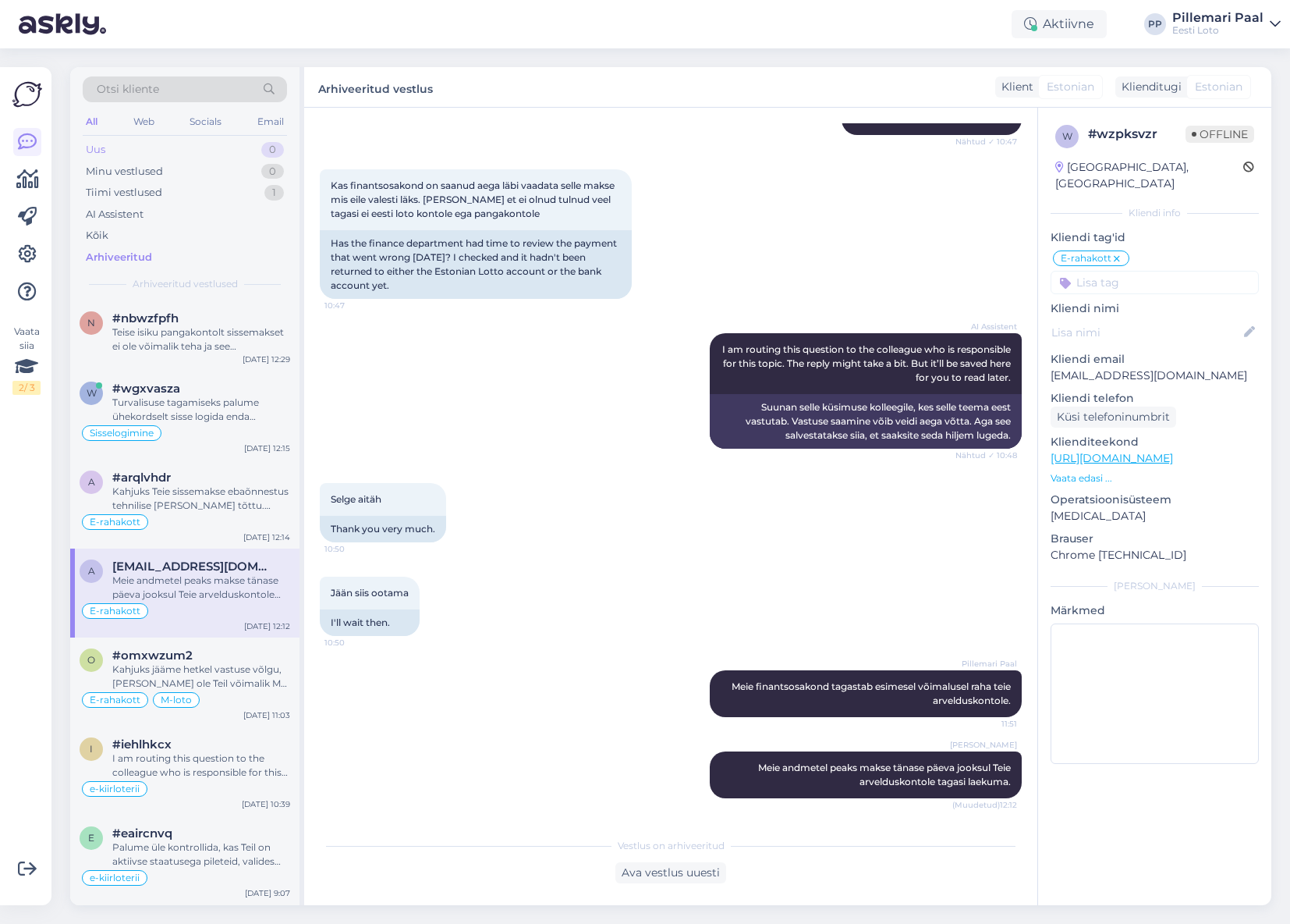
click at [116, 147] on div "Uus 0" at bounding box center [185, 150] width 204 height 22
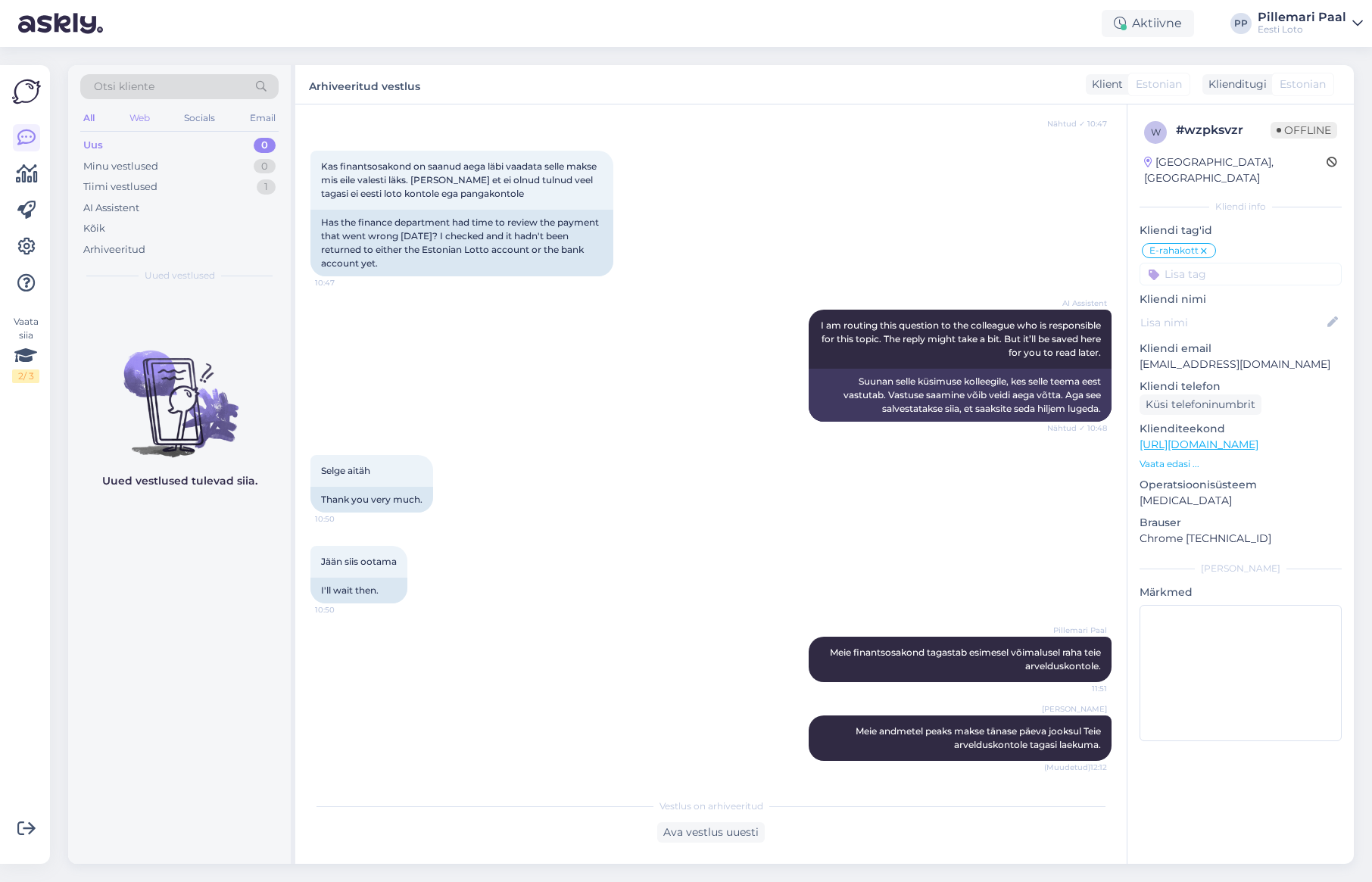
drag, startPoint x: 104, startPoint y: 144, endPoint x: 133, endPoint y: 119, distance: 38.3
click at [104, 144] on div "Uus 0" at bounding box center [180, 146] width 198 height 21
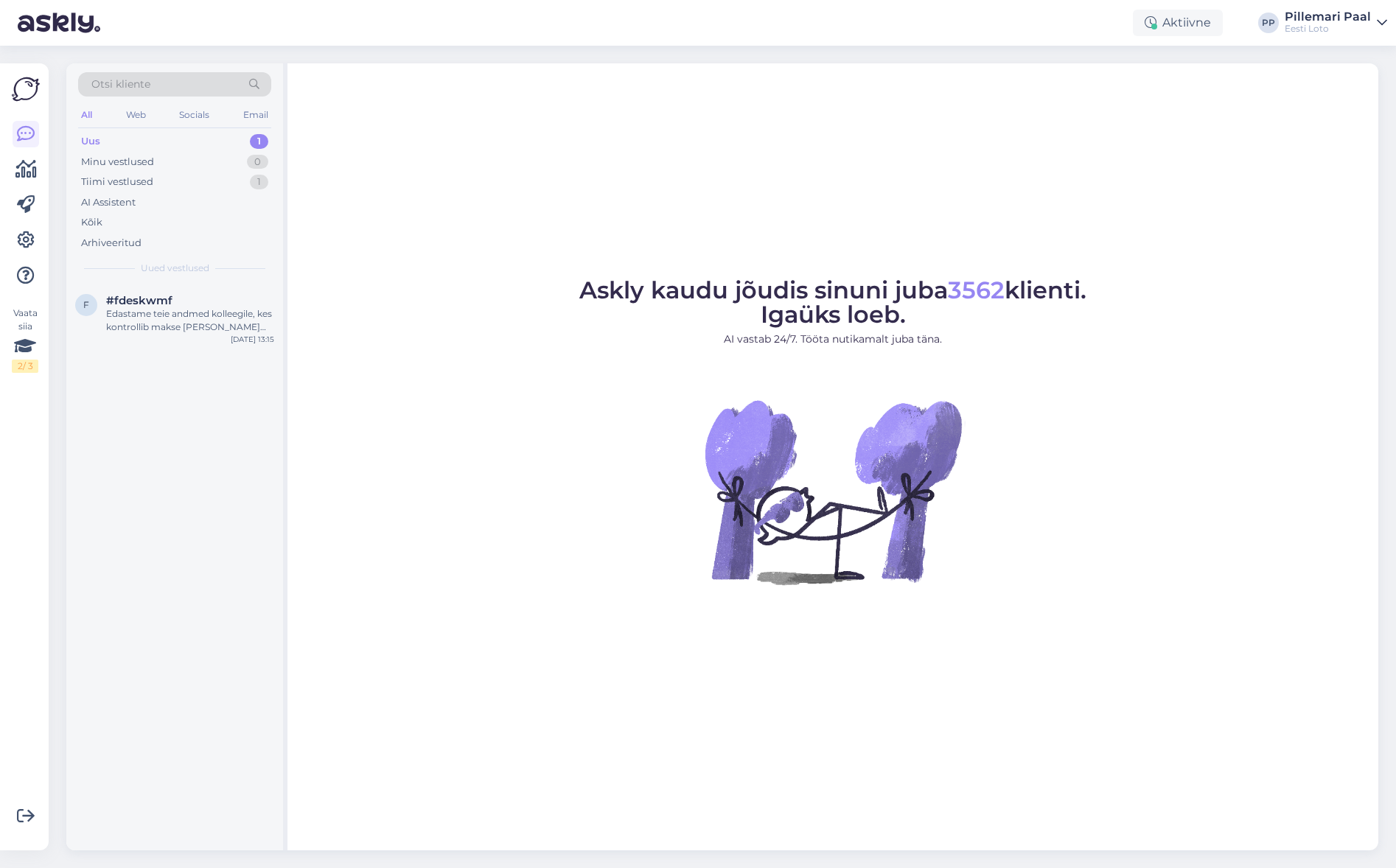
click at [139, 81] on span "Otsi kliente" at bounding box center [120, 85] width 59 height 16
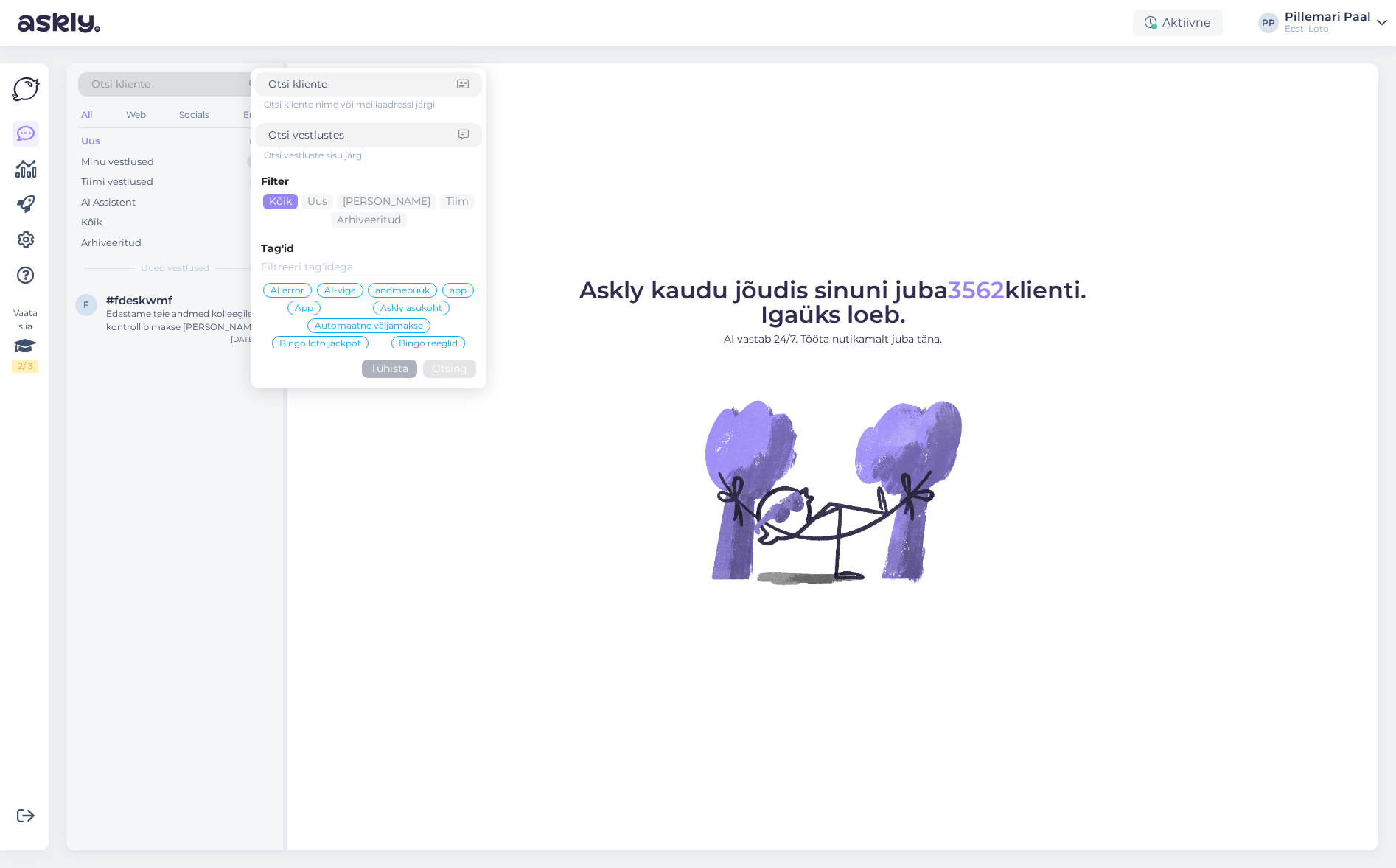
click at [302, 135] on input at bounding box center [363, 135] width 190 height 16
type input "pileti ostmiseks"
click button "Otsing" at bounding box center [450, 368] width 53 height 18
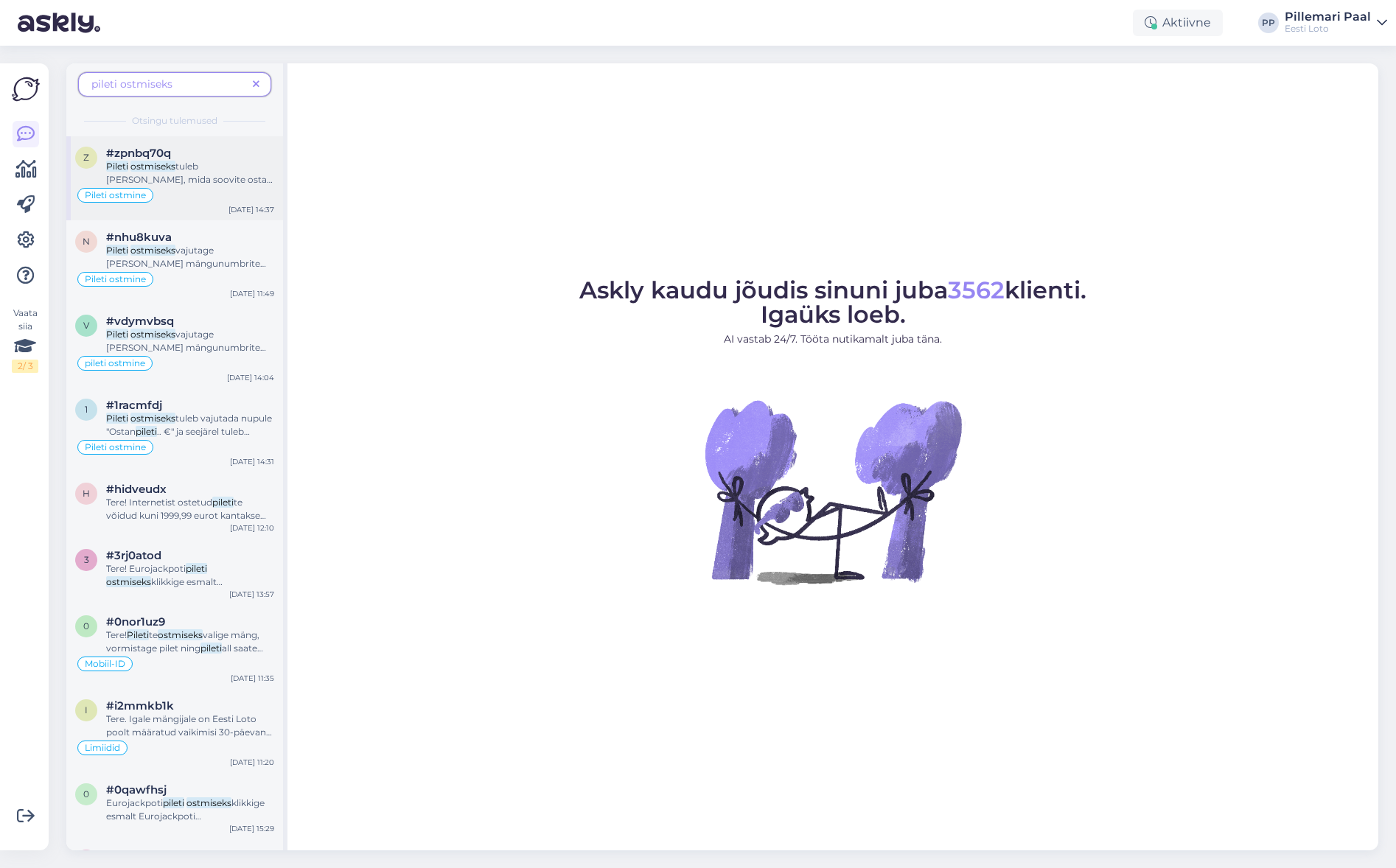
click at [173, 165] on mark "ostmiseks" at bounding box center [153, 166] width 45 height 11
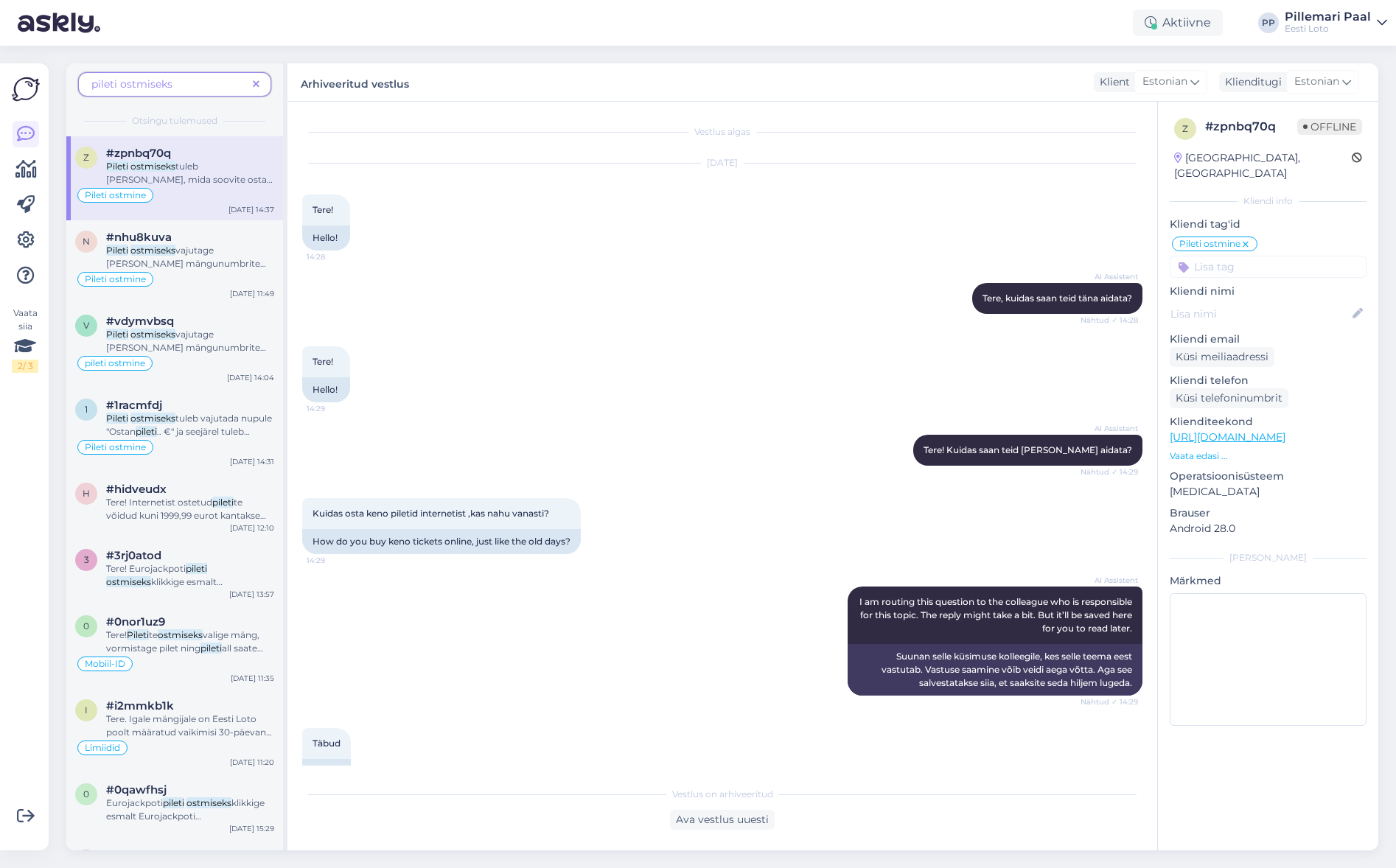
scroll to position [240, 0]
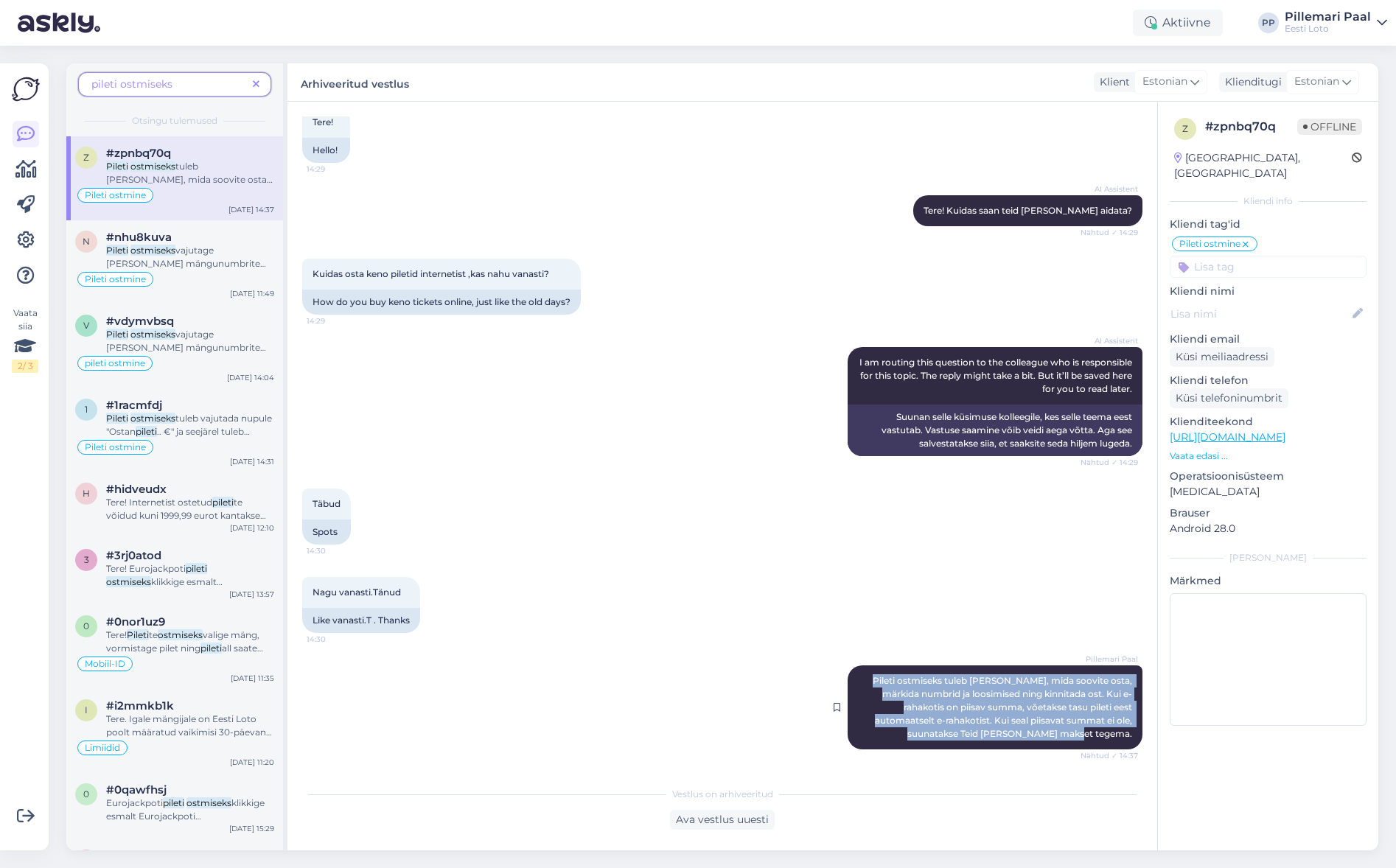
drag, startPoint x: 889, startPoint y: 677, endPoint x: 1127, endPoint y: 734, distance: 244.7
click at [1133, 733] on div "Pillemari Paal Pileti ostmiseks tuleb [PERSON_NAME], mida soovite osta, märkida…" at bounding box center [995, 707] width 294 height 84
copy span "Pileti ostmiseks tuleb [PERSON_NAME], mida soovite osta, märkida numbrid ja loo…"
click at [255, 84] on icon at bounding box center [256, 85] width 6 height 10
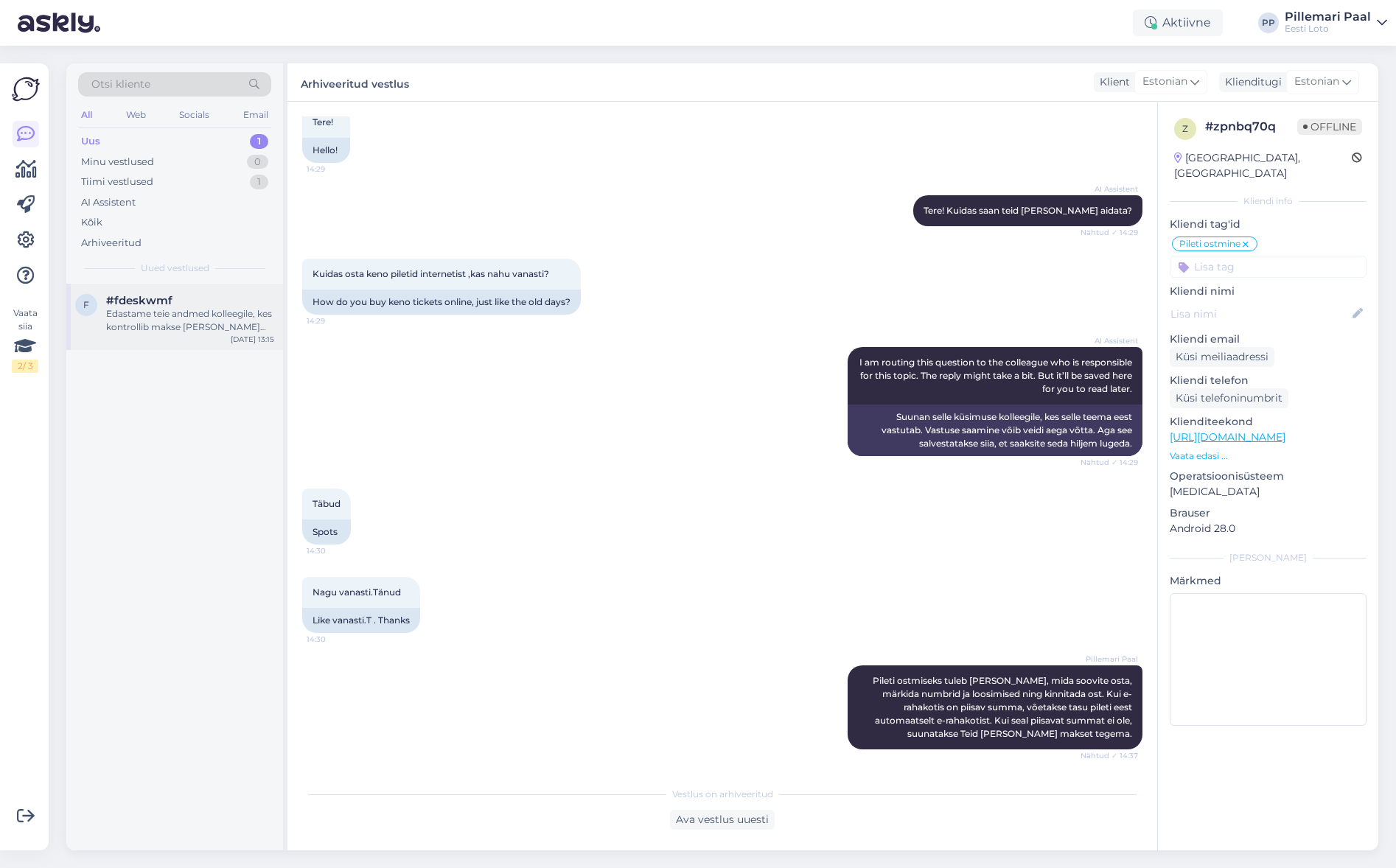
click at [156, 307] on div "Edastame teie andmed kolleegile, kes kontrollib makse [PERSON_NAME] suunab sell…" at bounding box center [190, 320] width 168 height 27
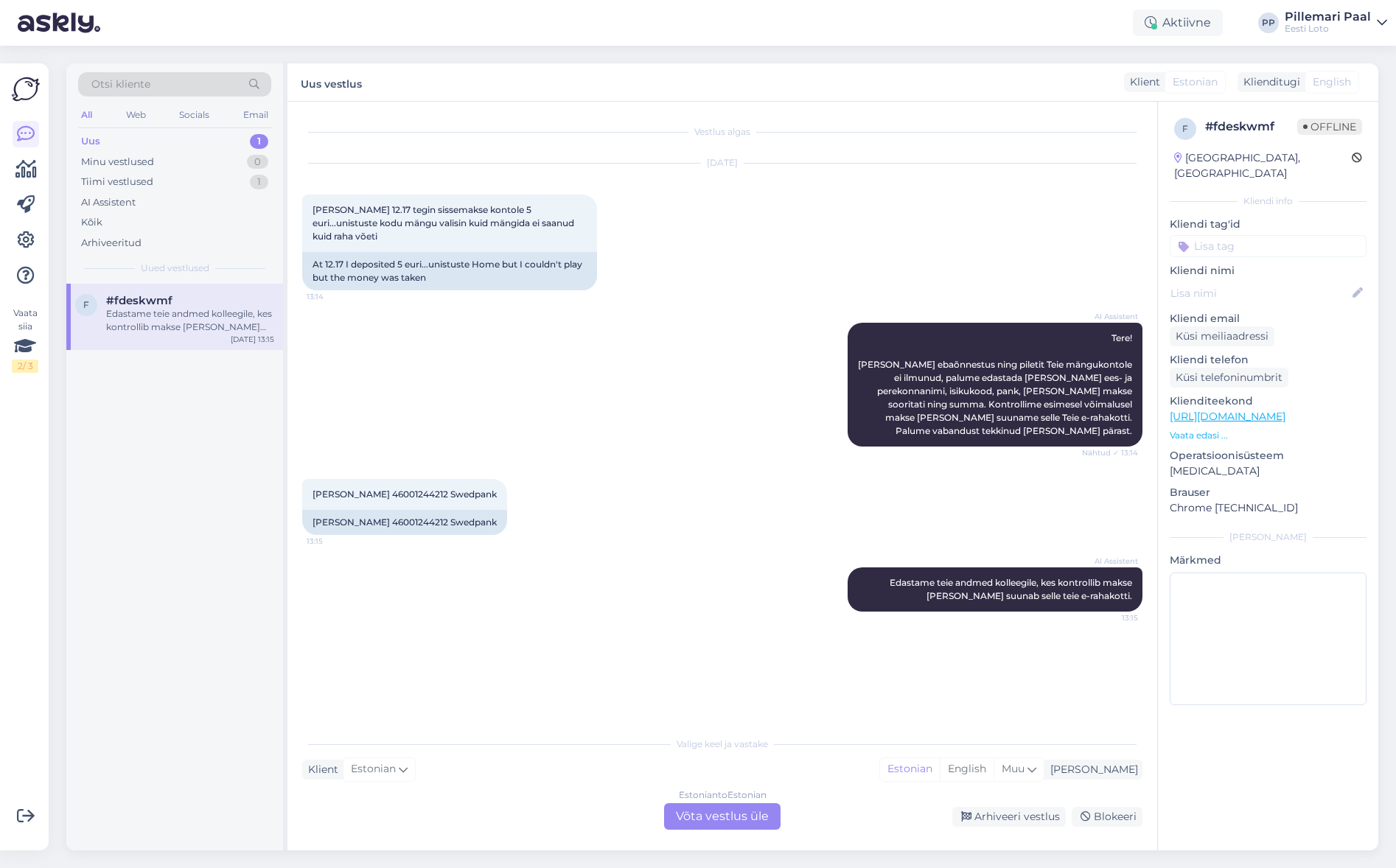
scroll to position [0, 0]
click at [420, 488] on span "[PERSON_NAME] 46001244212 Swedpank" at bounding box center [404, 494] width 184 height 11
copy span "46001244212"
click at [735, 820] on div "Estonian to Estonian Võta vestlus üle" at bounding box center [722, 817] width 116 height 27
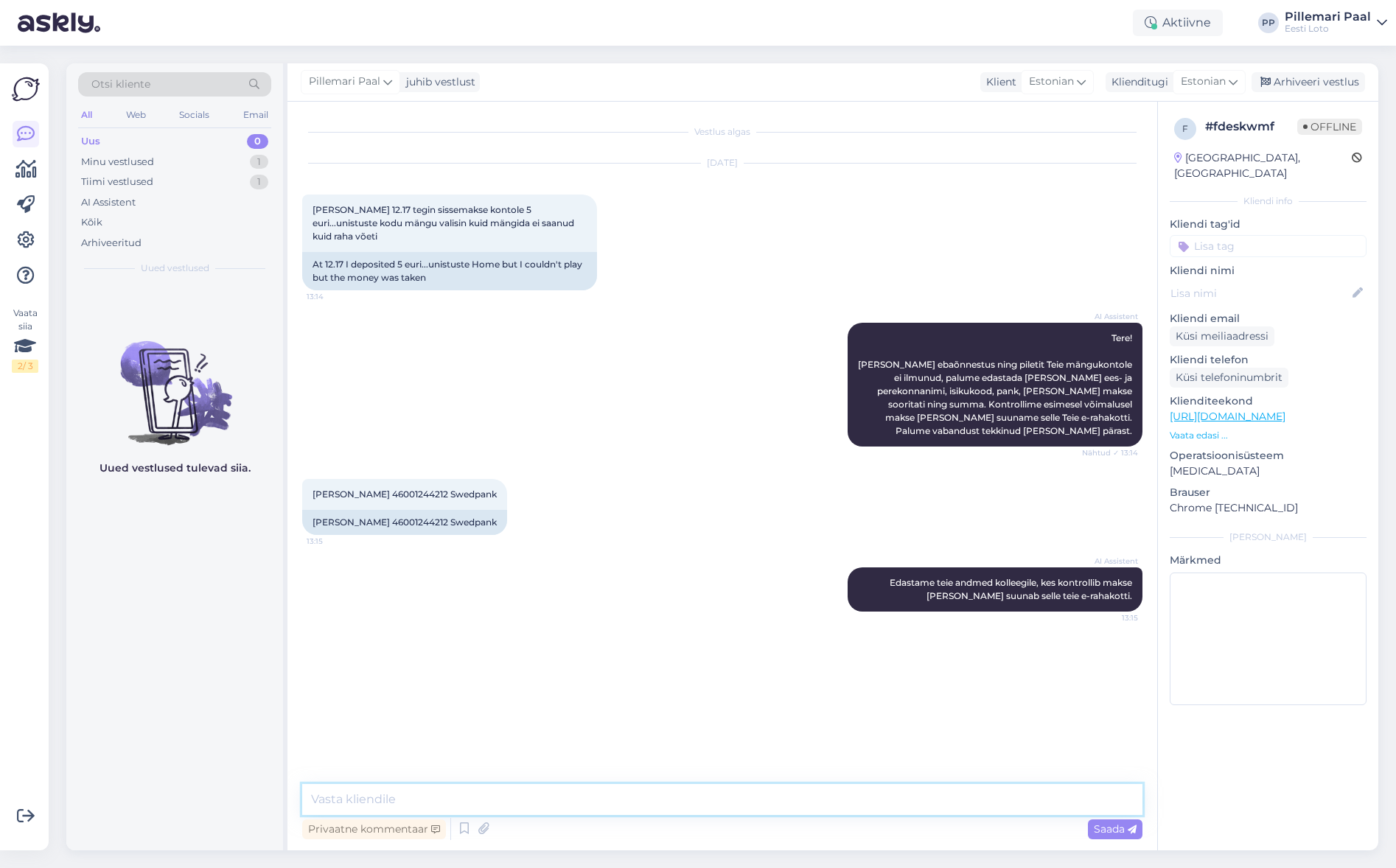
click at [511, 805] on textarea at bounding box center [723, 799] width 840 height 31
paste textarea "Tõrkega piletit on võimalik uuesti läbi mängida, valides Minu piletid – e-kiirl…"
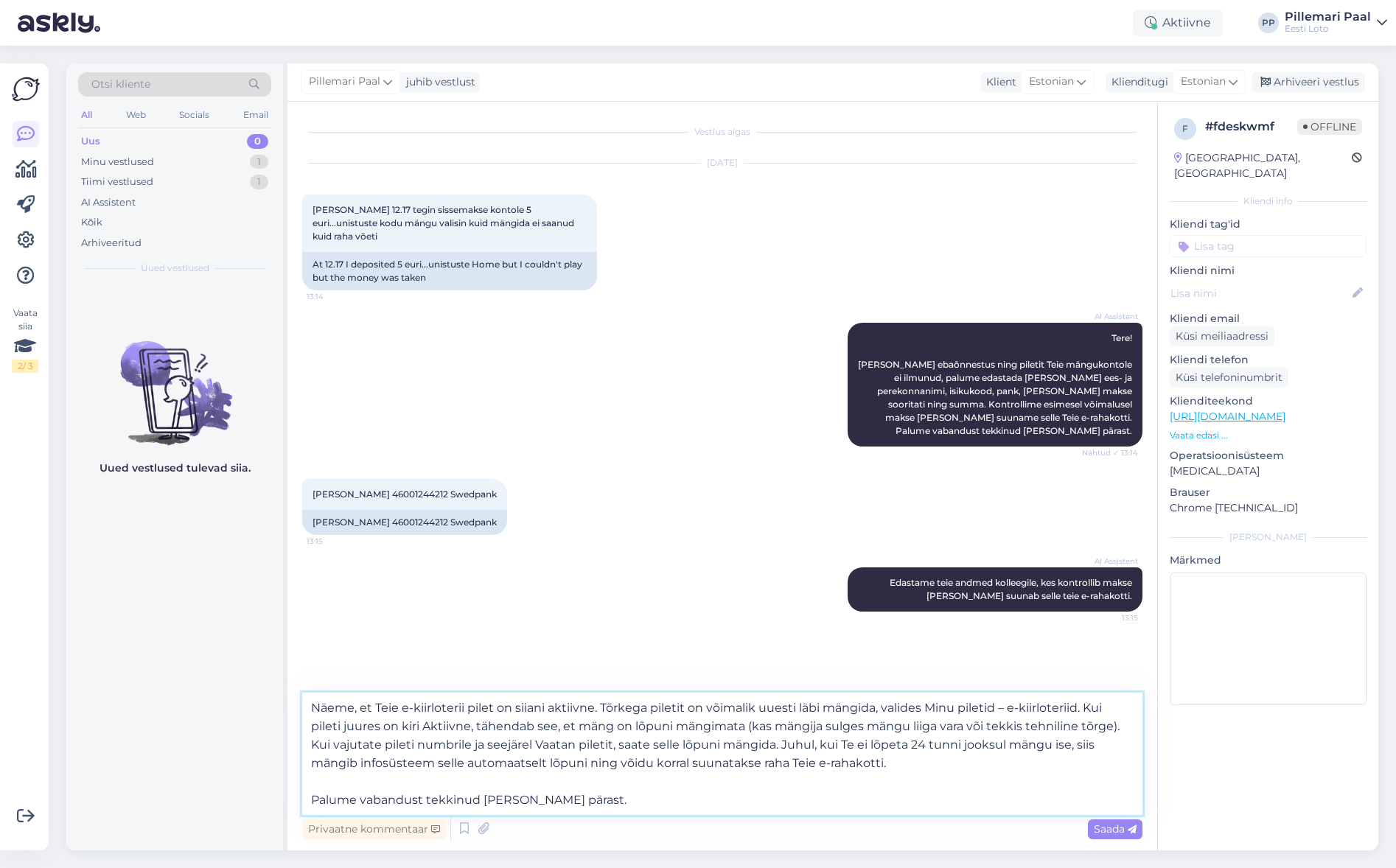
click at [928, 707] on textarea "Näeme, et Teie e-kiirloterii pilet on siiani aktiivne. Tõrkega piletit on võima…" at bounding box center [723, 753] width 840 height 123
click at [1000, 710] on textarea "Näeme, et Teie e-kiirloterii pilet on siiani aktiivne. Tõrkega piletit on võima…" at bounding box center [723, 753] width 840 height 123
click at [1019, 704] on textarea "Näeme, et Teie e-kiirloterii pilet on siiani aktiivne. Tõrkega piletit on võima…" at bounding box center [723, 753] width 840 height 123
click at [1091, 703] on textarea "Näeme, et Teie e-kiirloterii pilet on siiani aktiivne. Tõrkega piletit on võima…" at bounding box center [723, 753] width 840 height 123
click at [536, 745] on textarea "Näeme, et Teie e-kiirloterii pilet on siiani aktiivne. Tõrkega piletit on võima…" at bounding box center [723, 753] width 840 height 123
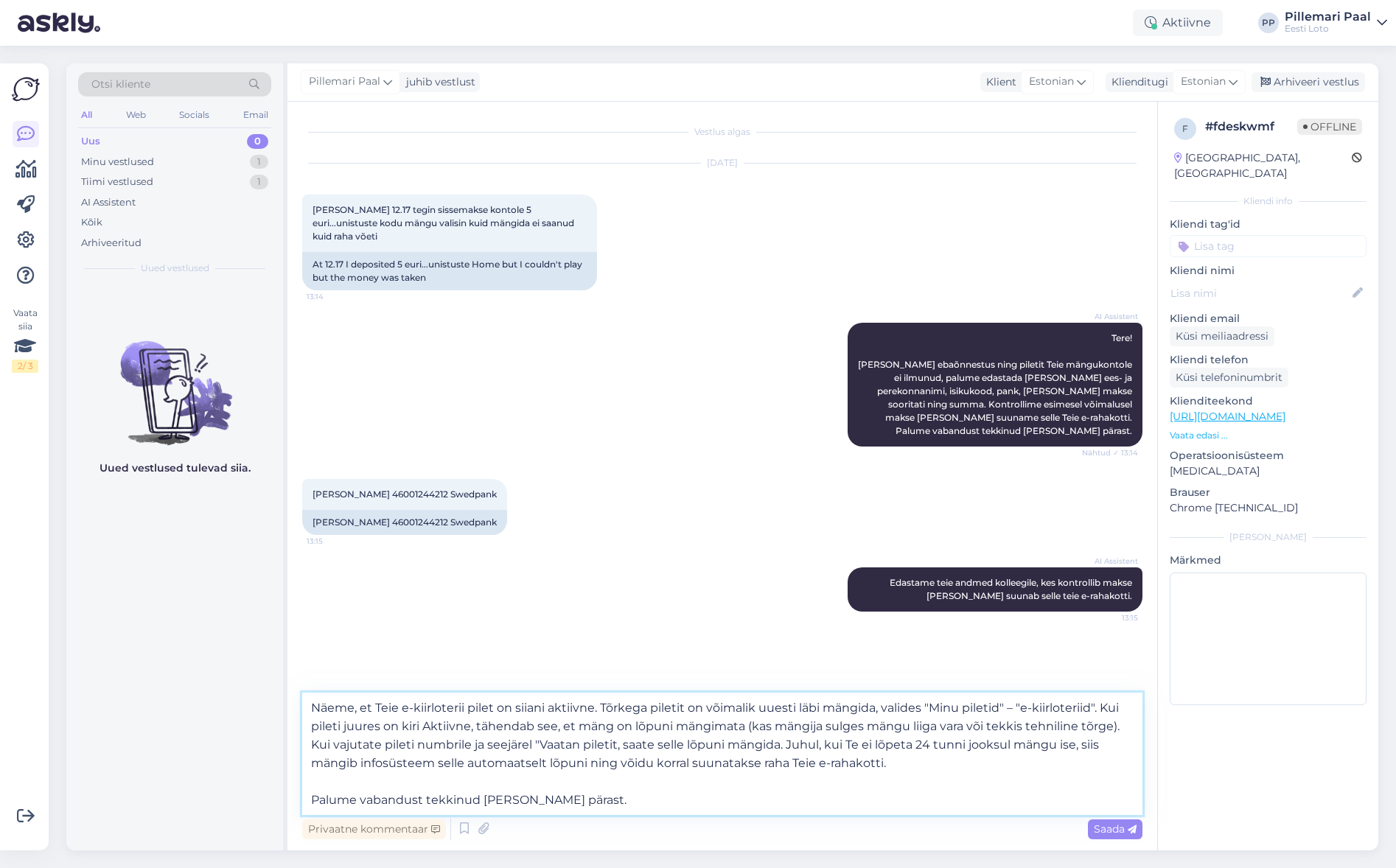
click at [616, 745] on textarea "Näeme, et Teie e-kiirloterii pilet on siiani aktiivne. Tõrkega piletit on võima…" at bounding box center [723, 753] width 840 height 123
type textarea "Näeme, et Teie e-kiirloterii pilet on siiani aktiivne. Tõrkega piletit on võima…"
click at [1113, 827] on span "Saada" at bounding box center [1115, 828] width 43 height 13
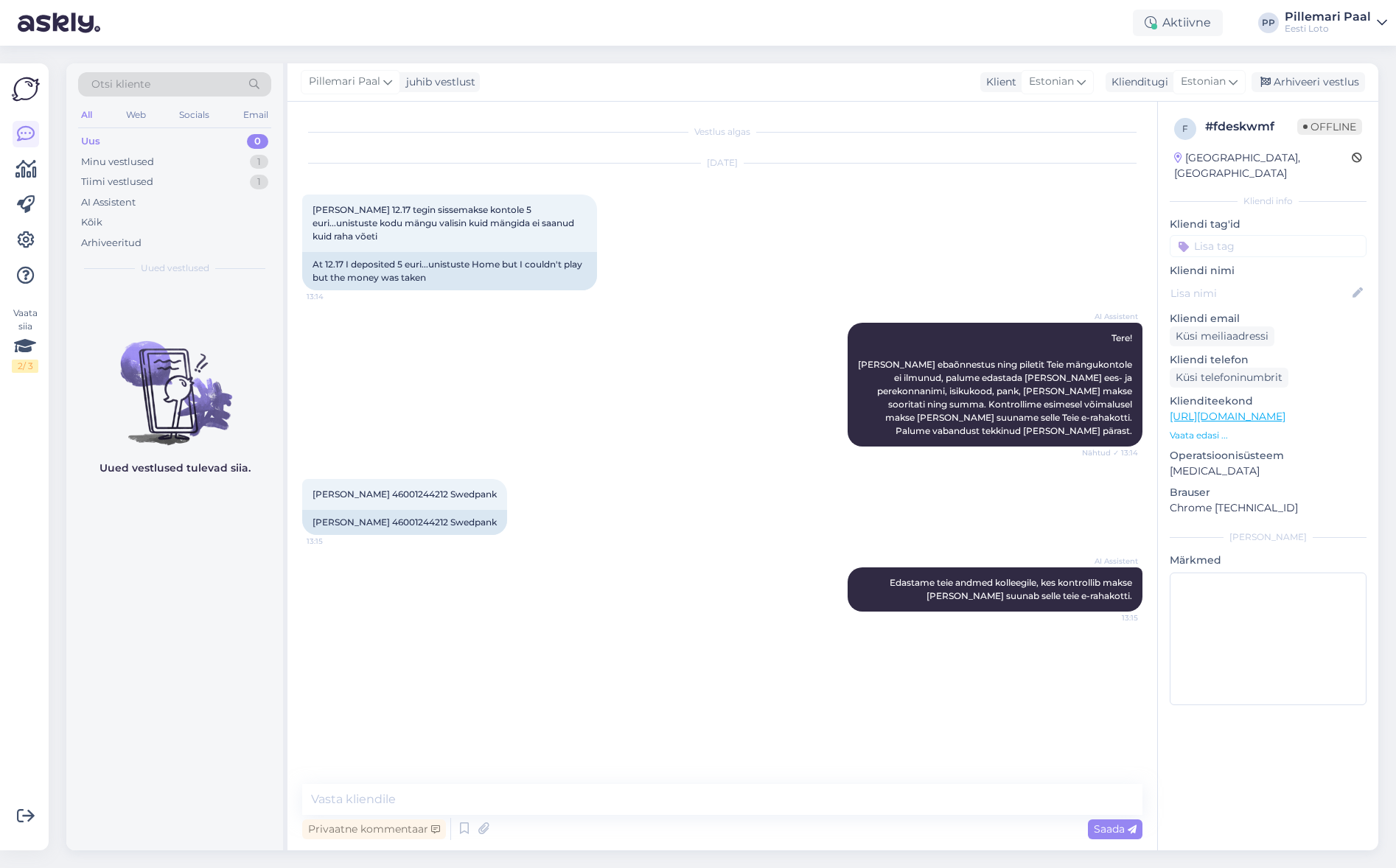
scroll to position [40, 0]
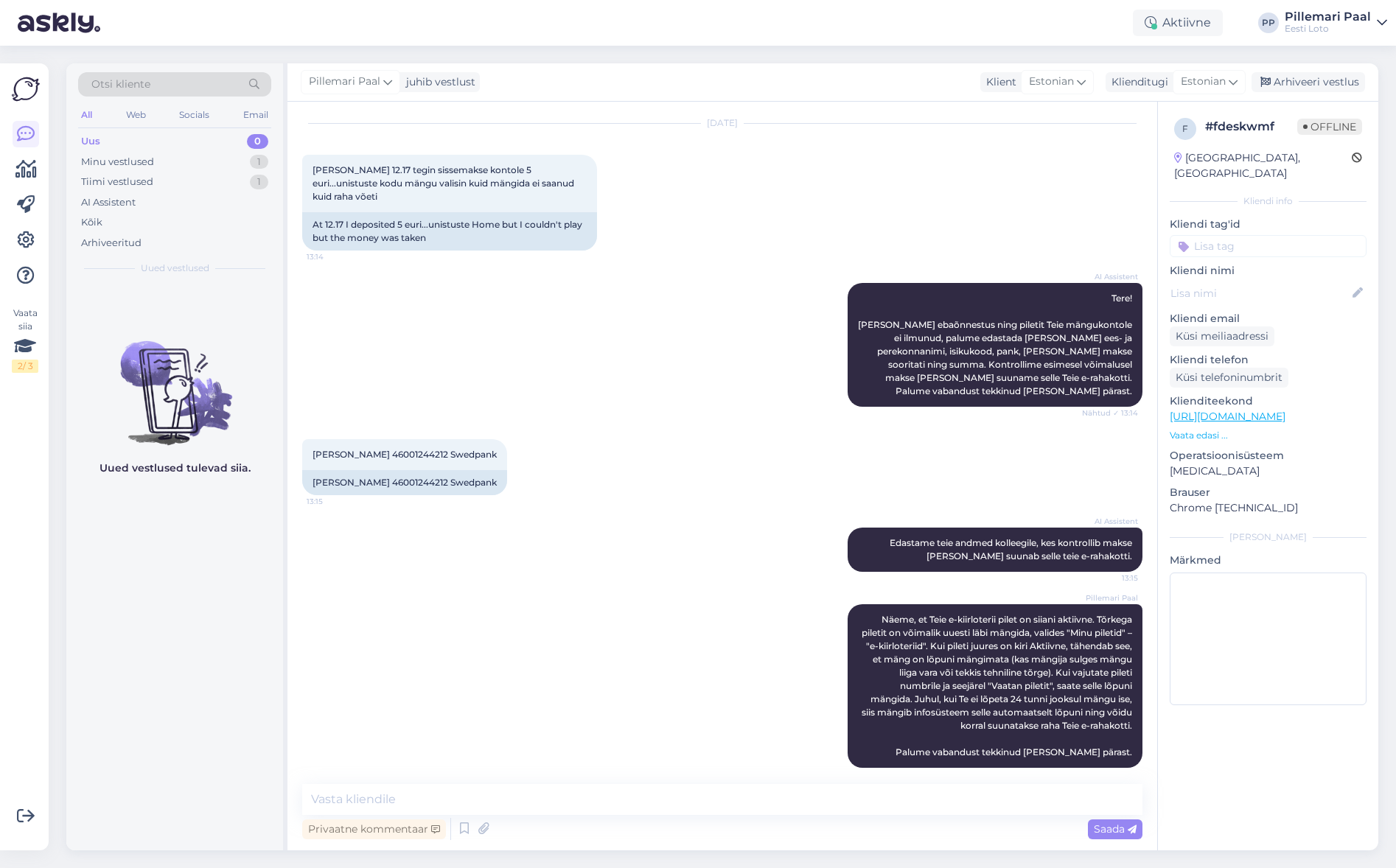
click at [1214, 235] on input at bounding box center [1268, 246] width 197 height 22
type input "e-kii"
click at [1250, 281] on span "e-kiirloterii" at bounding box center [1269, 285] width 47 height 9
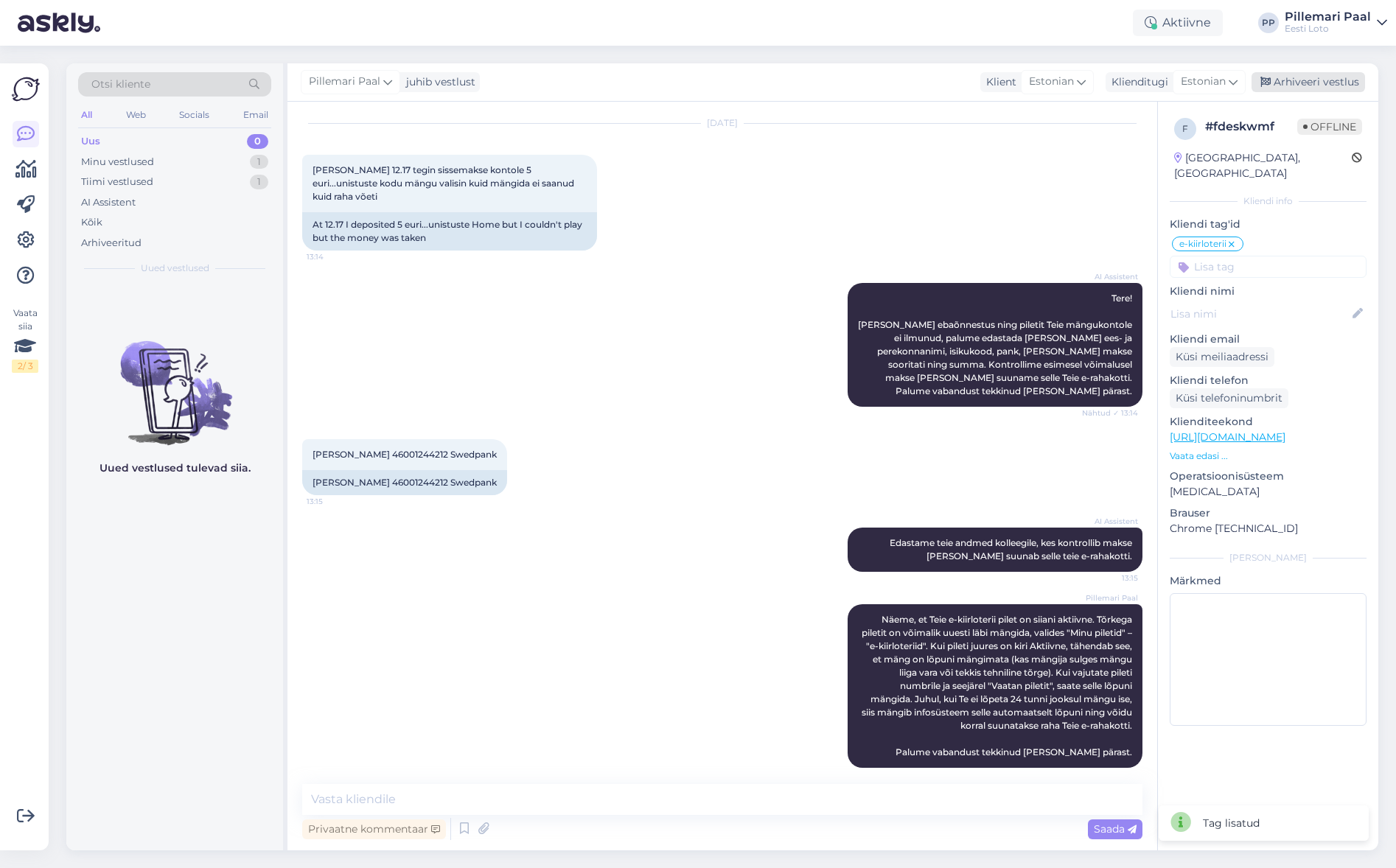
click at [1304, 81] on div "Arhiveeri vestlus" at bounding box center [1307, 81] width 113 height 20
